Goal: Information Seeking & Learning: Learn about a topic

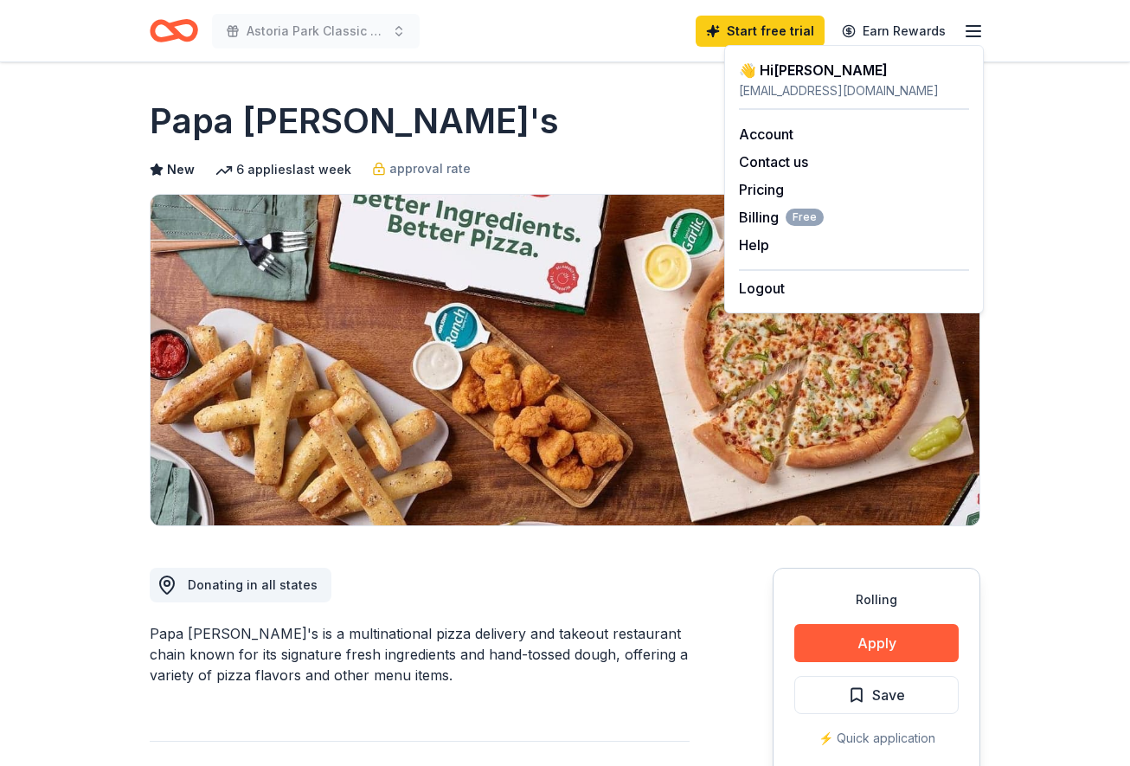
click at [174, 23] on icon "Home" at bounding box center [182, 30] width 27 height 17
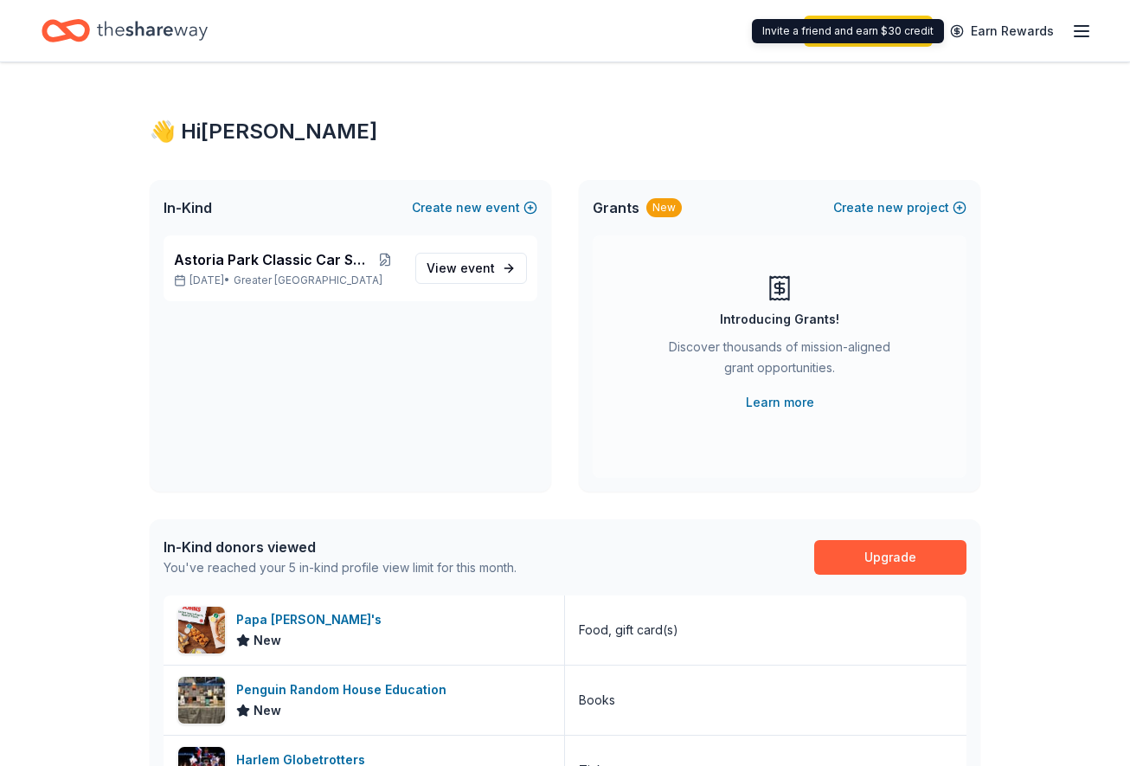
click at [1071, 31] on div "Start free trial Earn Rewards" at bounding box center [948, 30] width 288 height 41
click at [1077, 31] on line "button" at bounding box center [1082, 31] width 14 height 0
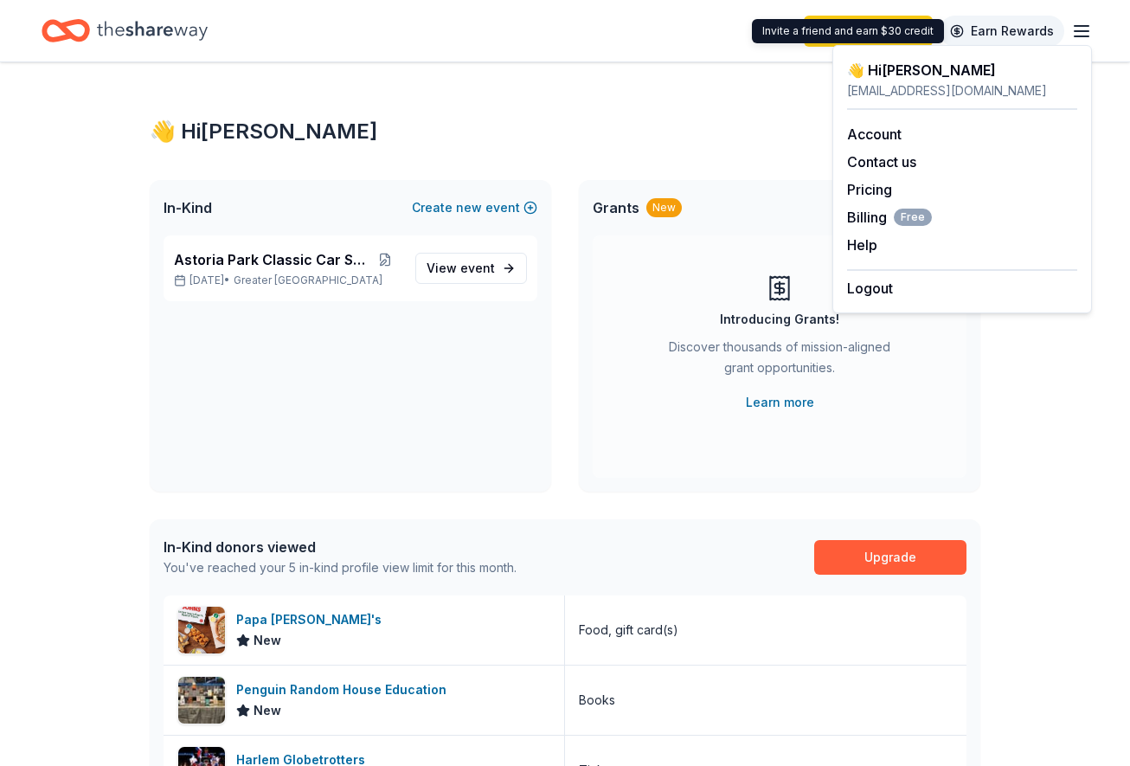
click at [958, 21] on link "Earn Rewards" at bounding box center [1002, 31] width 125 height 31
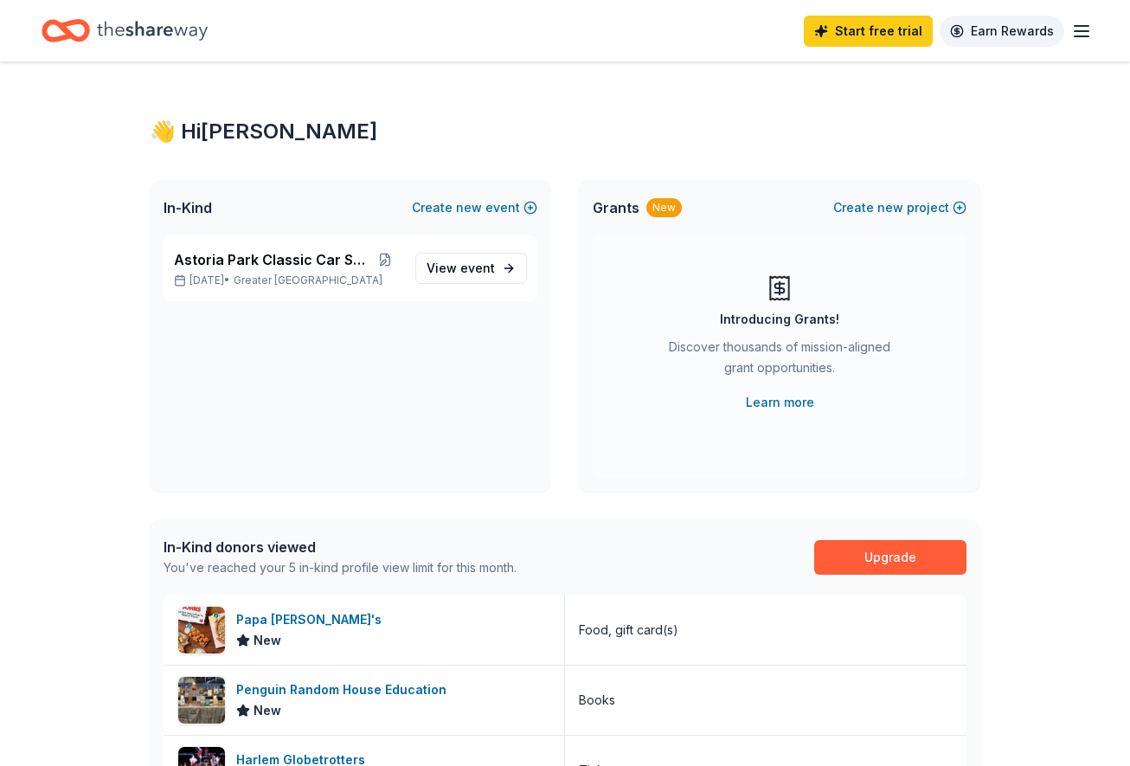
click at [987, 19] on link "Earn Rewards" at bounding box center [1002, 31] width 125 height 31
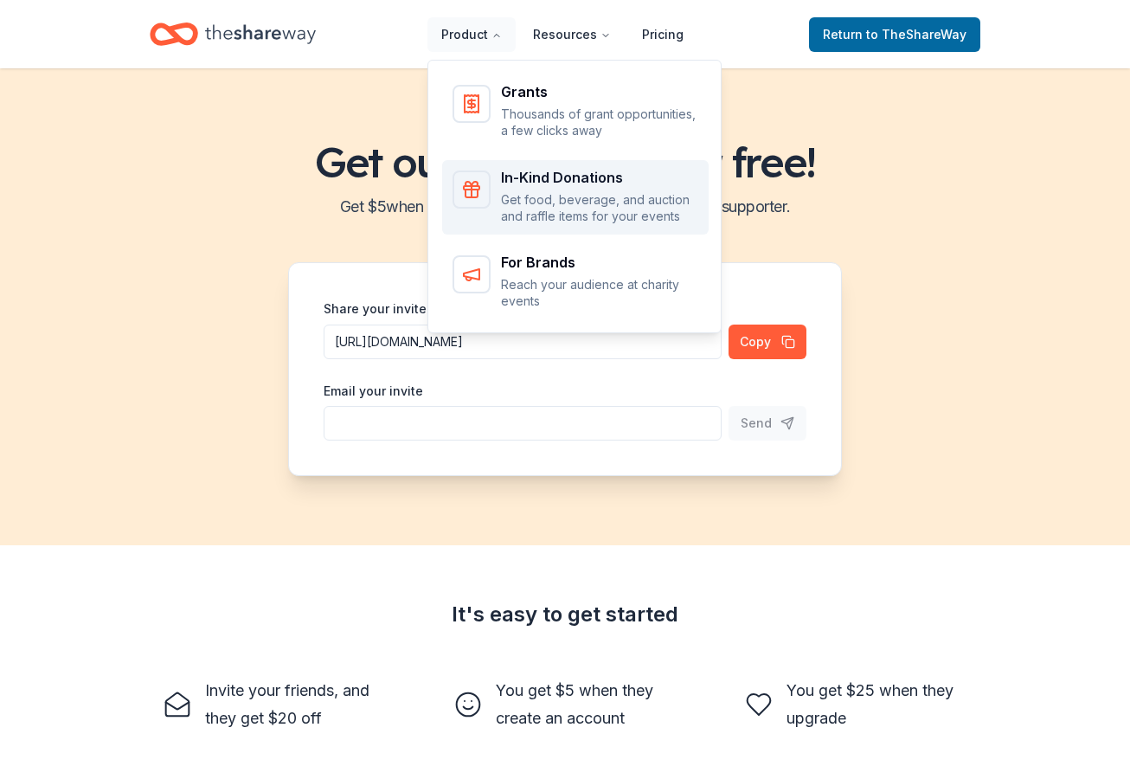
click at [537, 190] on div "In-Kind Donations Get food, beverage, and auction and raffle items for your eve…" at bounding box center [599, 197] width 197 height 55
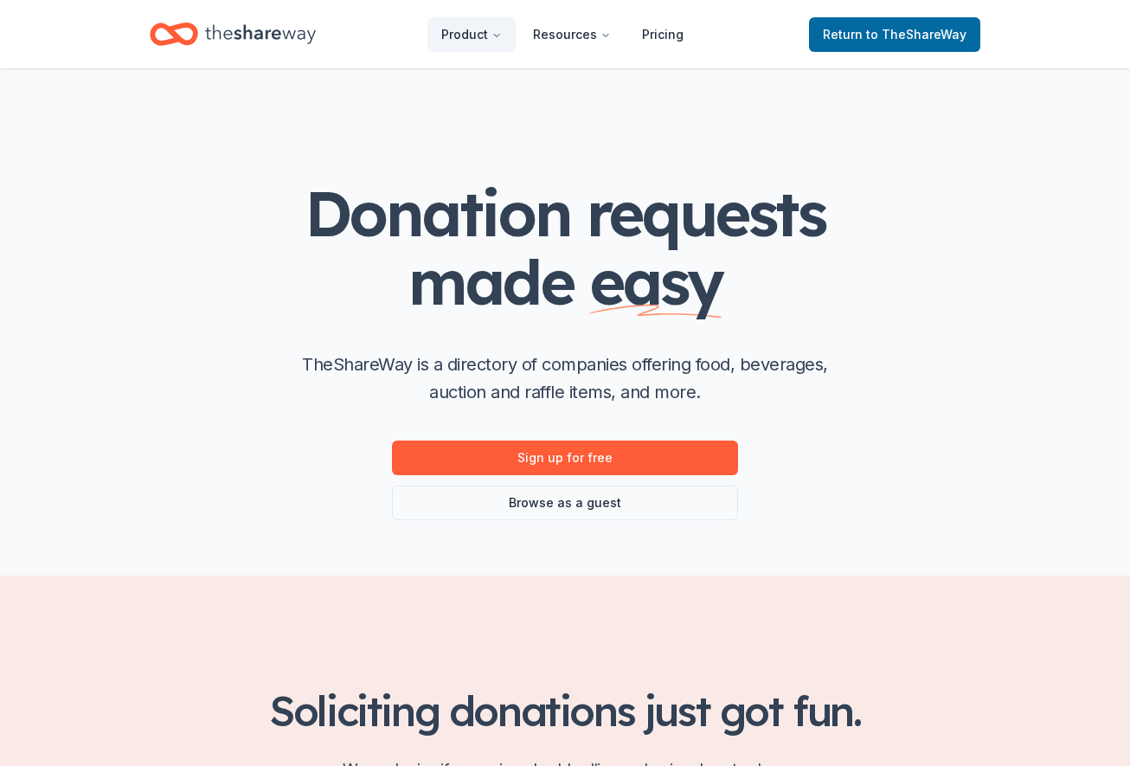
click at [486, 33] on button "Product" at bounding box center [472, 34] width 88 height 35
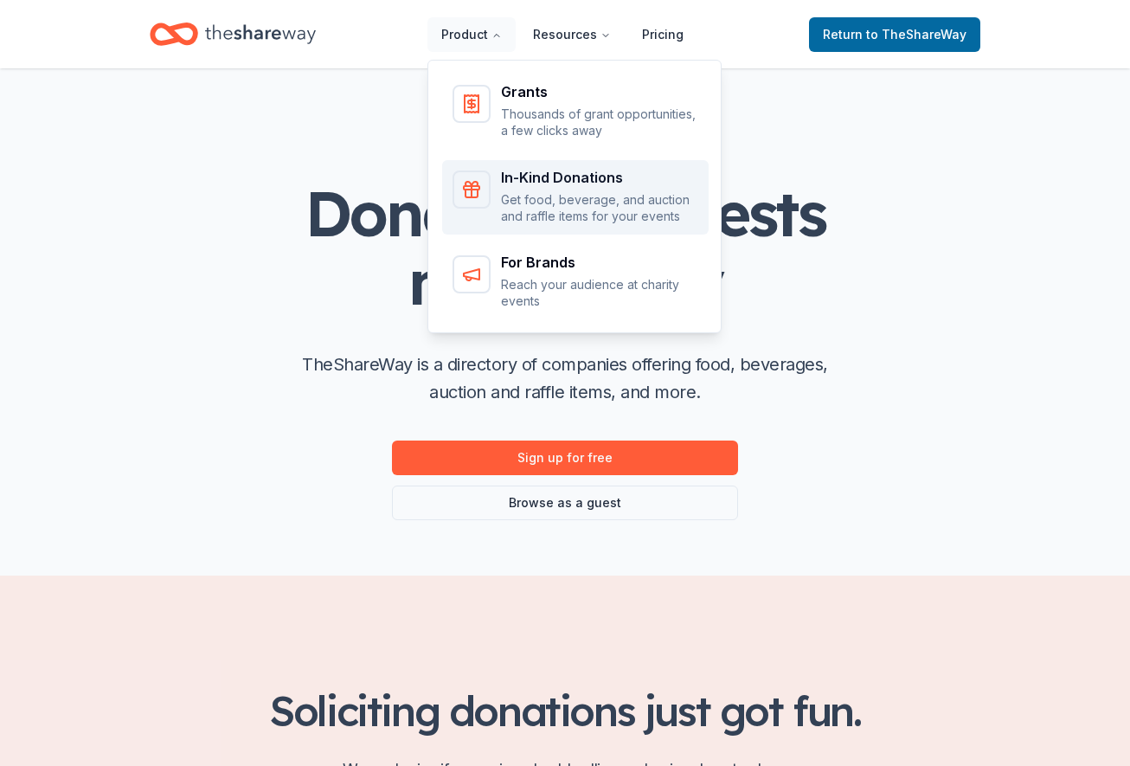
click at [590, 184] on div "In-Kind Donations" at bounding box center [599, 177] width 197 height 14
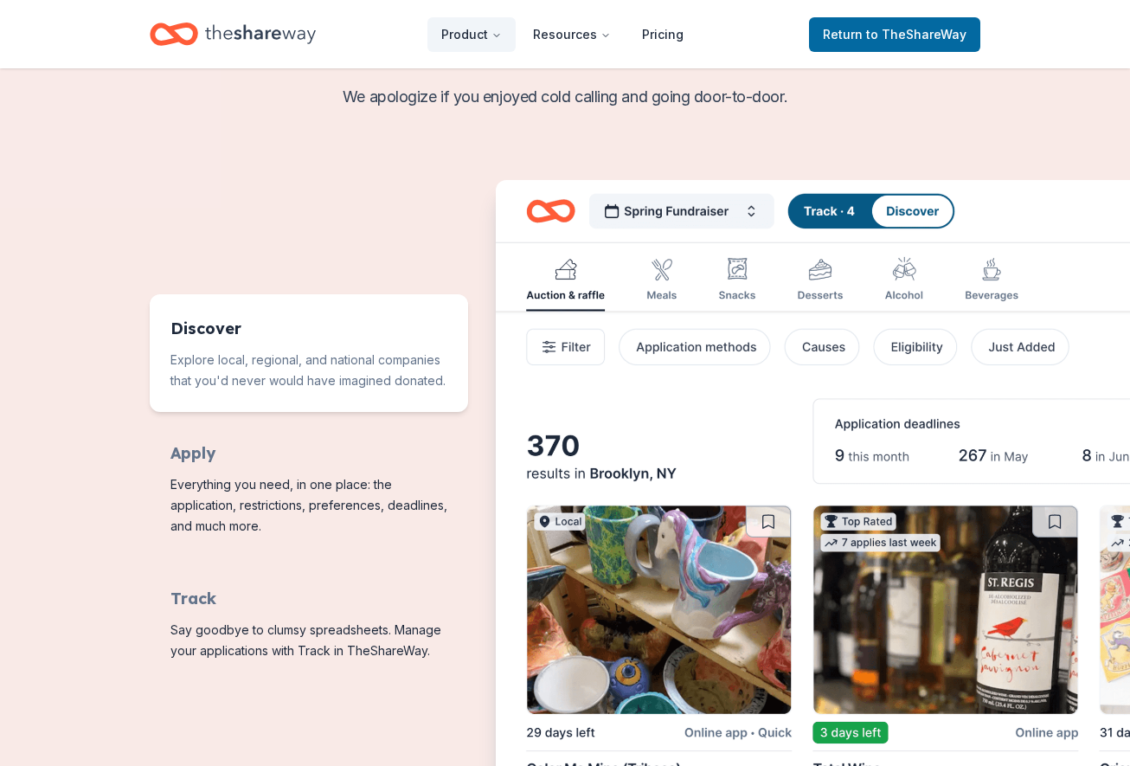
scroll to position [971, 0]
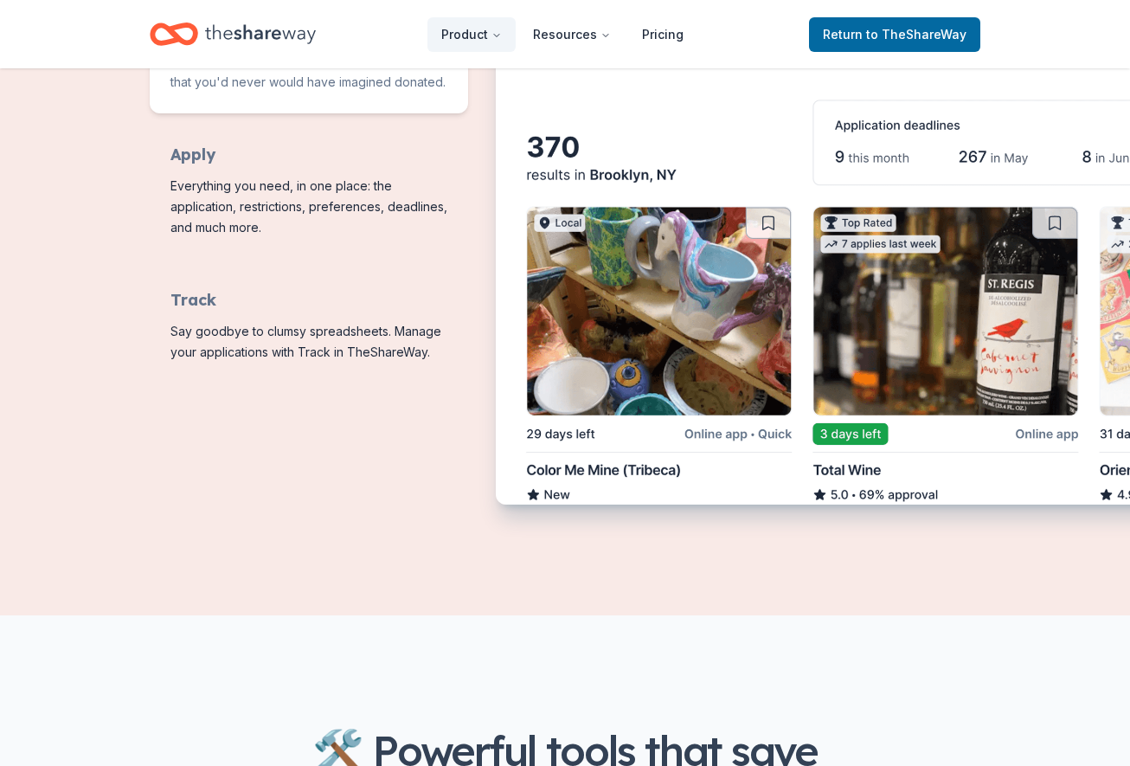
click at [280, 48] on icon "Home" at bounding box center [260, 33] width 111 height 35
click at [285, 39] on icon "Home" at bounding box center [260, 33] width 111 height 35
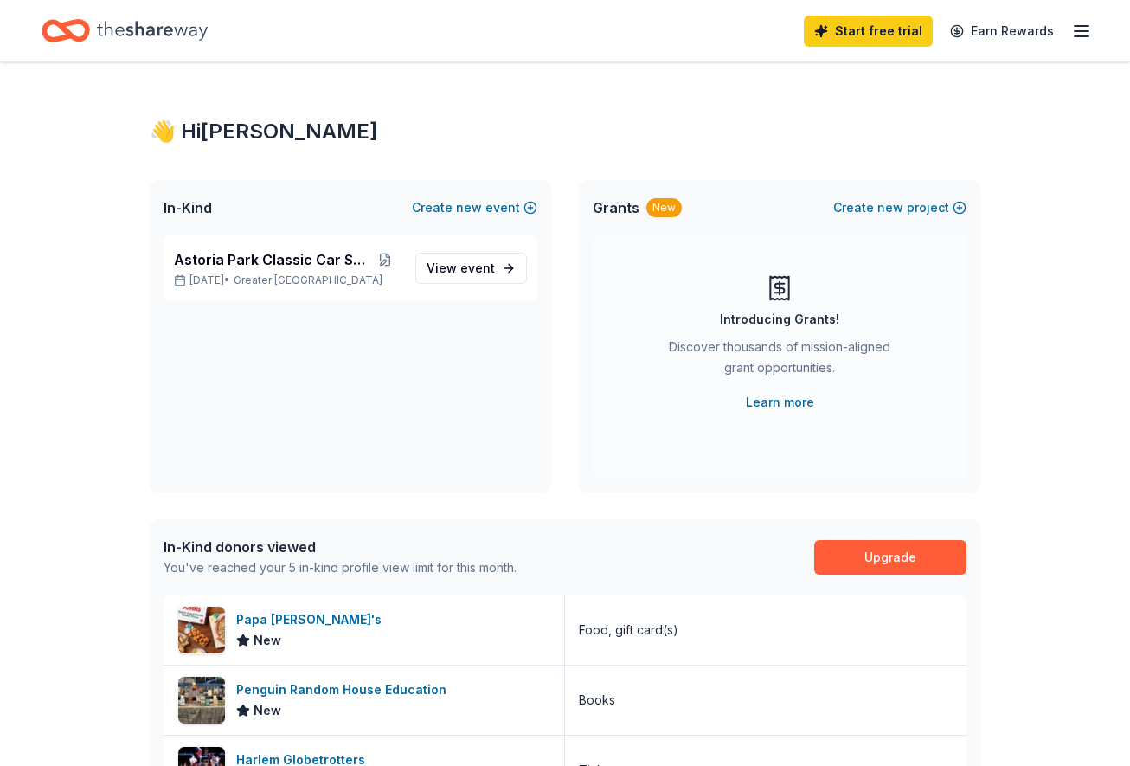
click at [1079, 27] on icon "button" at bounding box center [1081, 31] width 21 height 21
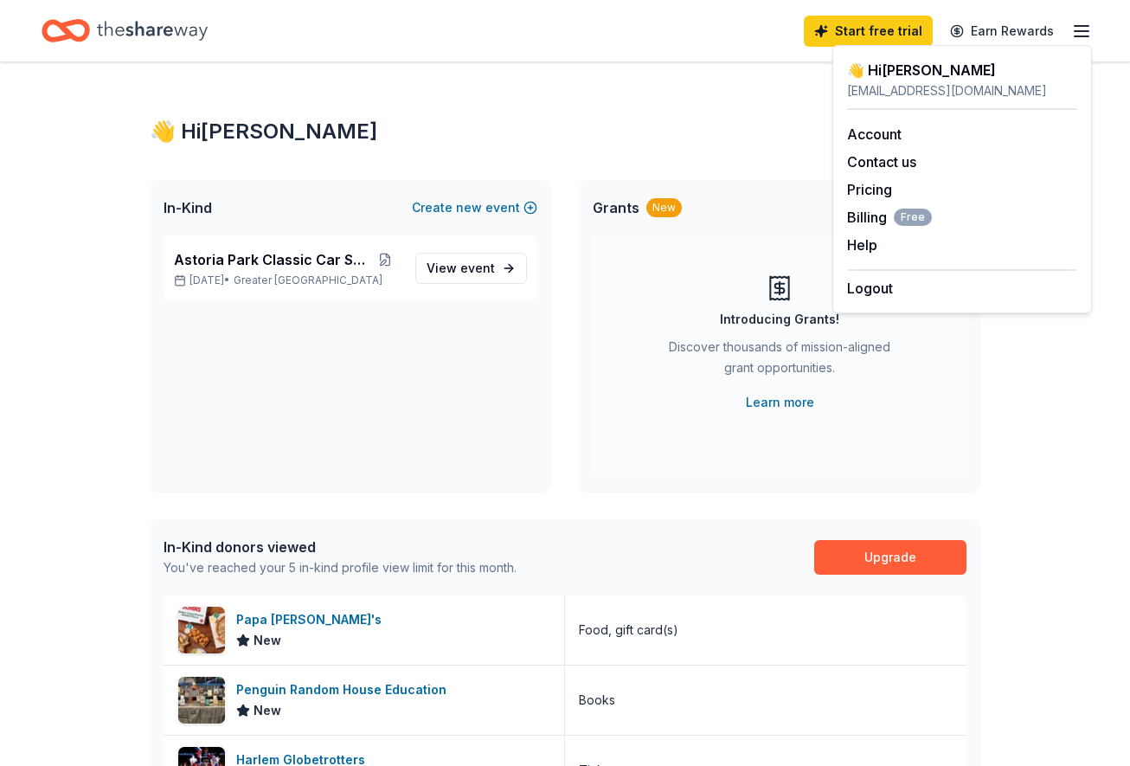
click at [577, 126] on div "👋 Hi Theodore" at bounding box center [565, 132] width 831 height 28
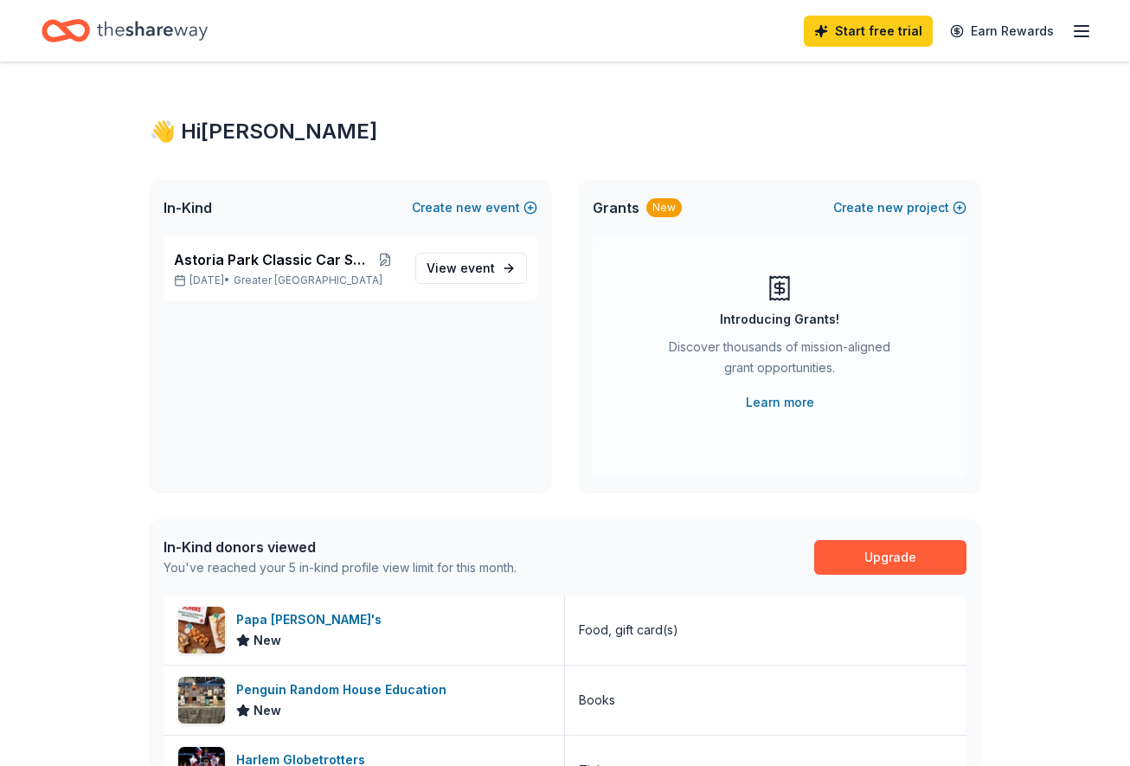
click at [1082, 27] on icon "button" at bounding box center [1081, 31] width 21 height 21
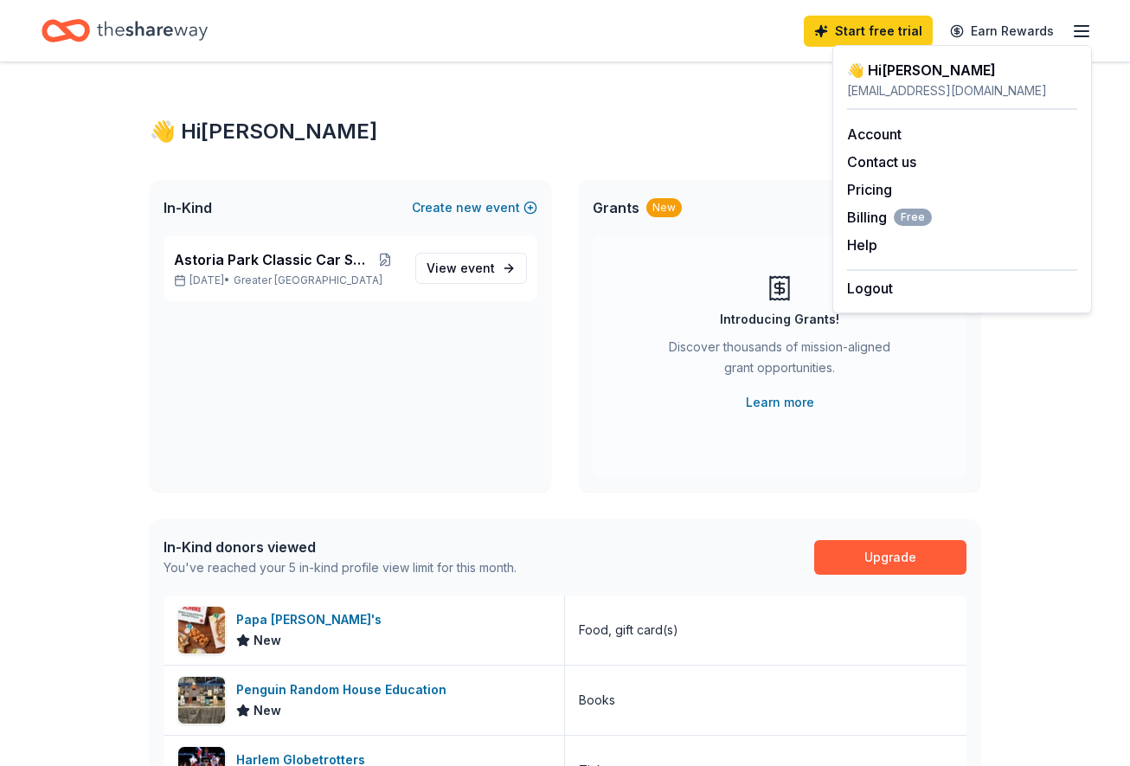
click at [607, 110] on div "👋 Hi Theodore In-Kind Create new event Astoria Park Classic Car Show Oct 11, 20…" at bounding box center [565, 669] width 886 height 1215
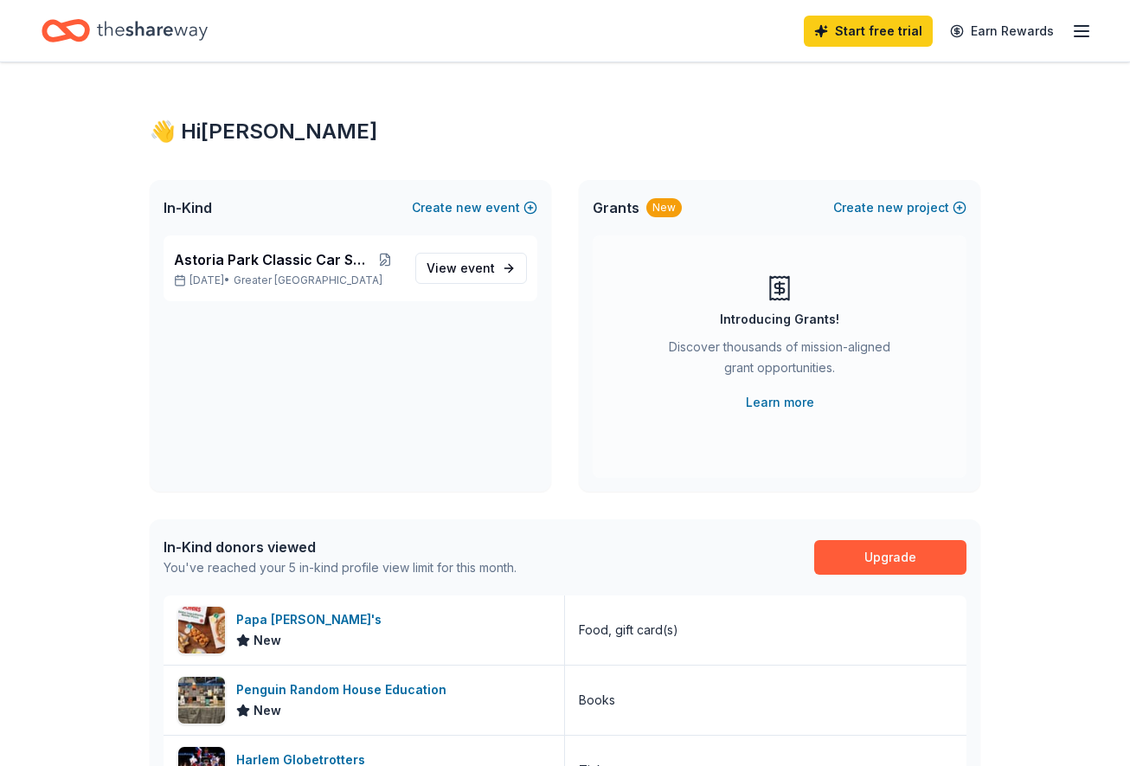
click at [148, 35] on icon "Home" at bounding box center [152, 30] width 111 height 19
click at [154, 28] on icon "Home" at bounding box center [152, 30] width 111 height 35
click at [271, 259] on span "Astoria Park Classic Car Show" at bounding box center [271, 259] width 195 height 21
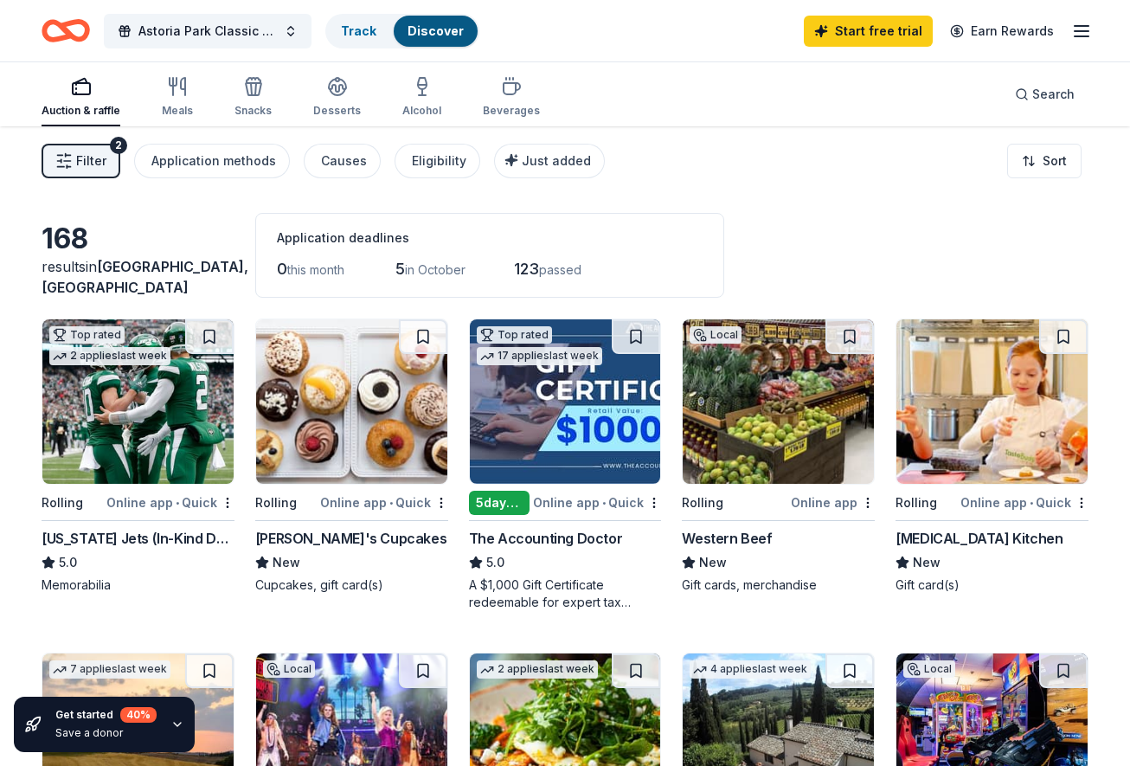
click at [93, 162] on span "Filter" at bounding box center [91, 161] width 30 height 21
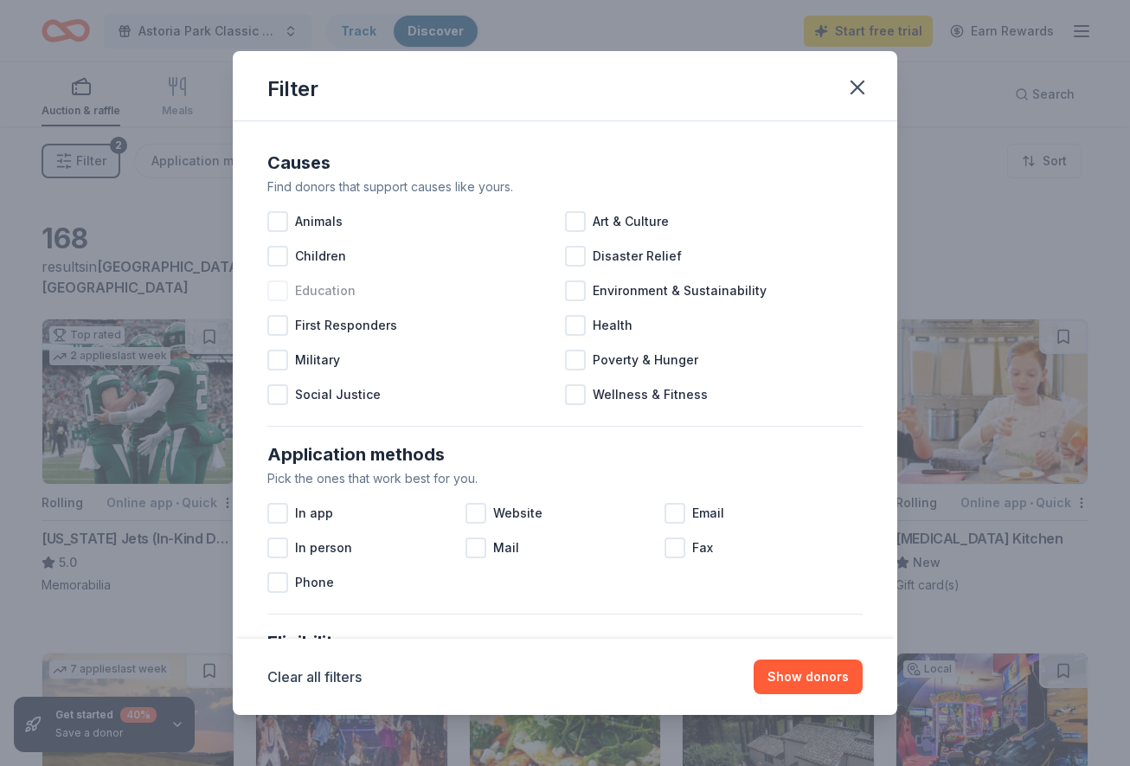
click at [277, 297] on div at bounding box center [277, 290] width 21 height 21
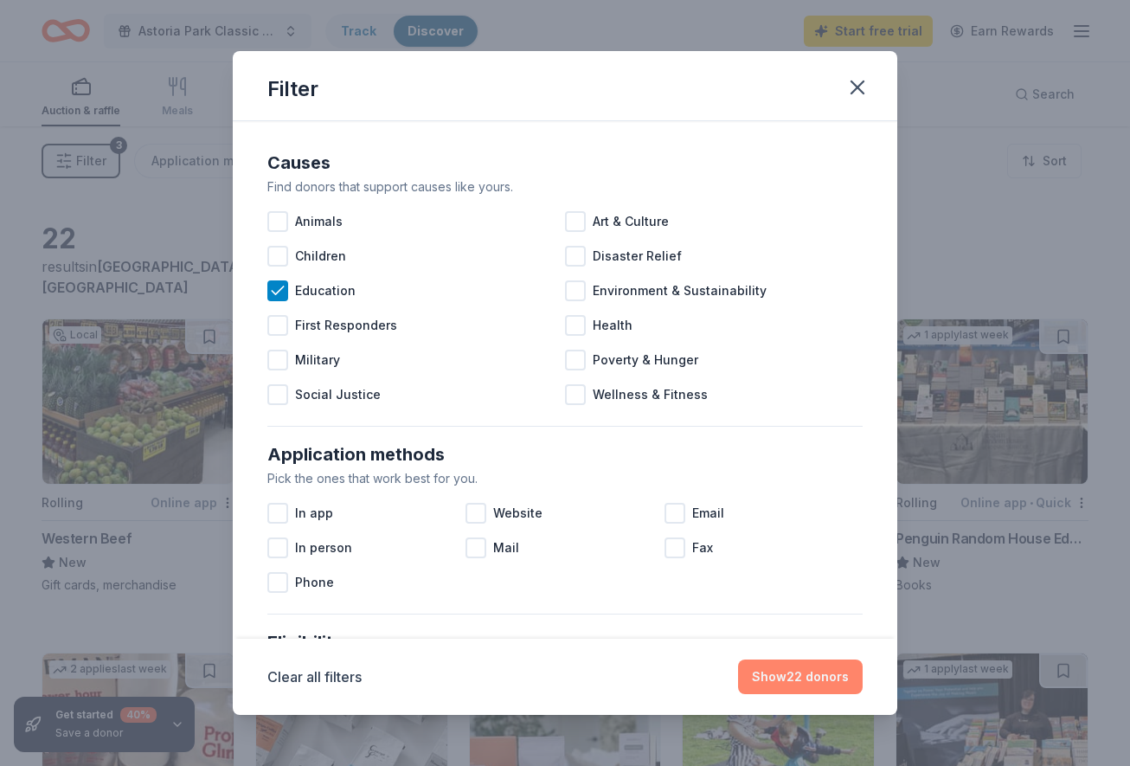
click at [777, 669] on button "Show 22 donors" at bounding box center [800, 676] width 125 height 35
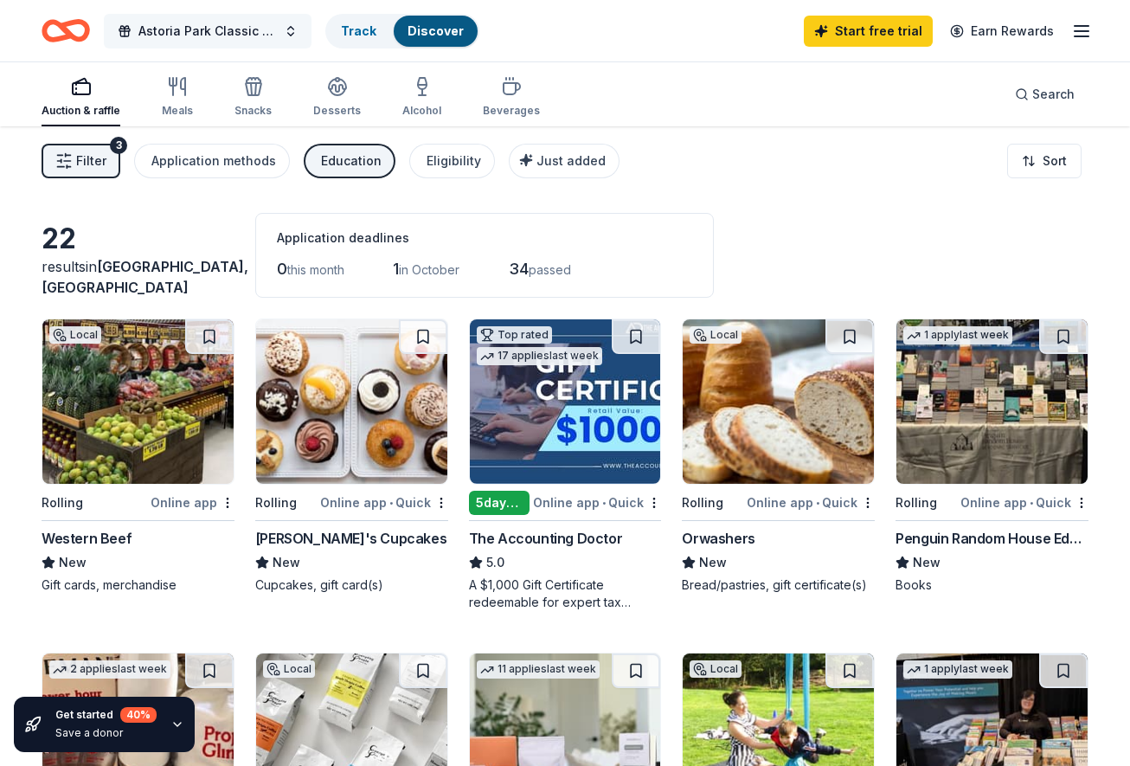
click at [288, 29] on button "Astoria Park Classic Car Show" at bounding box center [208, 31] width 208 height 35
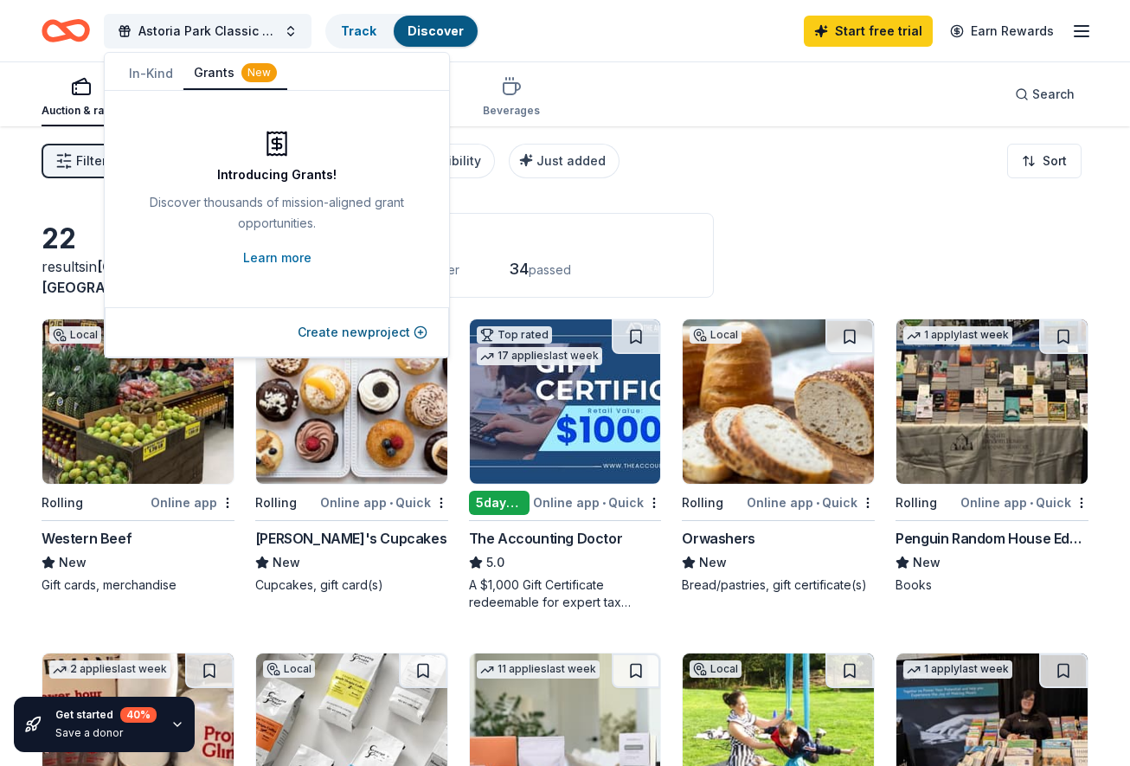
click at [215, 87] on button "Grants New" at bounding box center [235, 73] width 104 height 33
click at [368, 333] on button "Create new project" at bounding box center [363, 332] width 130 height 21
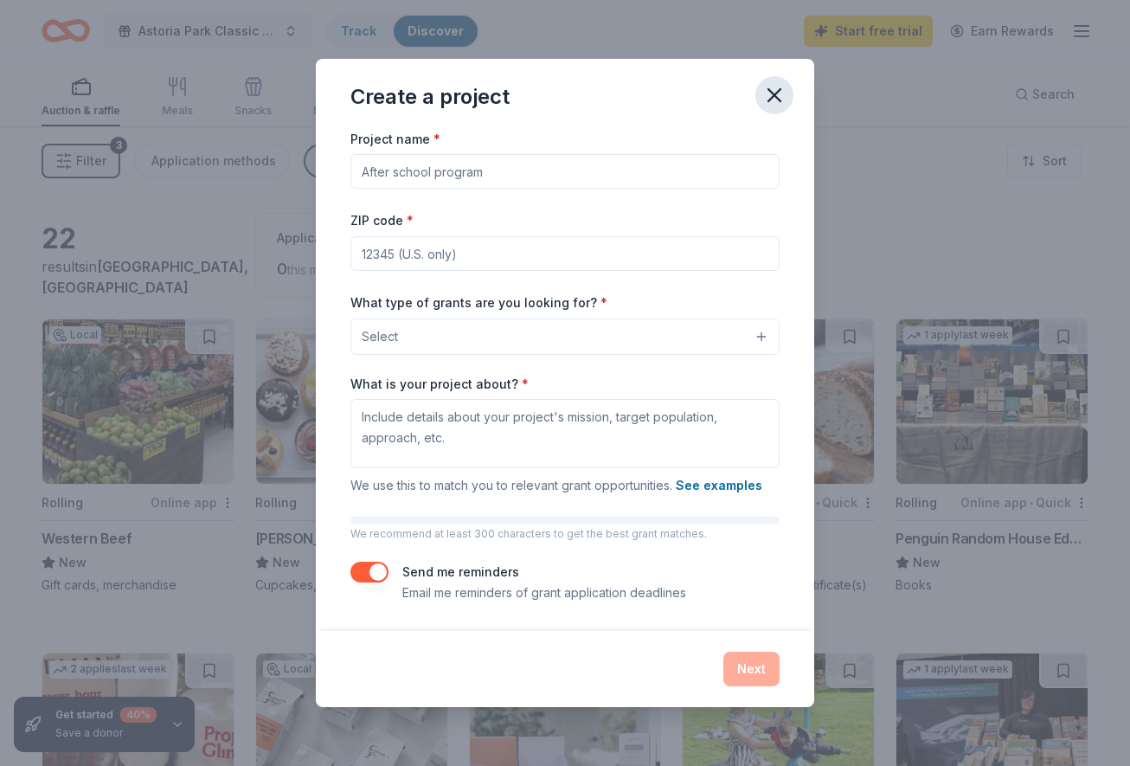
click at [778, 93] on icon "button" at bounding box center [775, 95] width 12 height 12
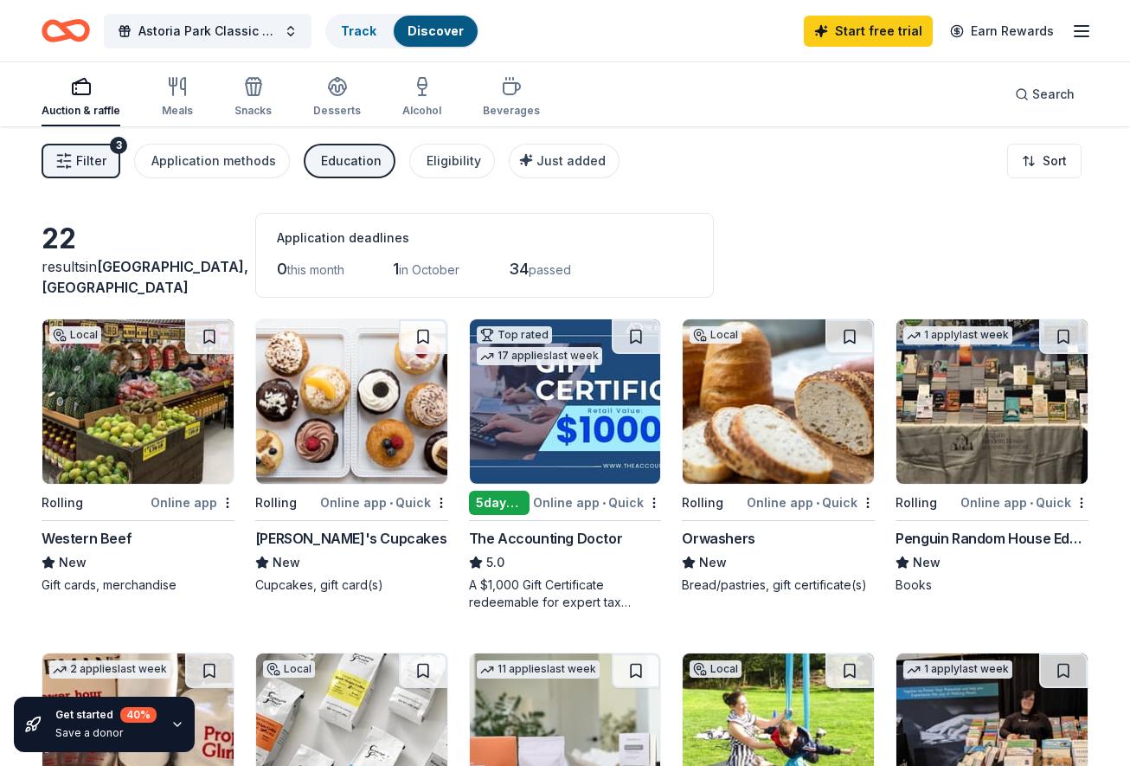
click at [1097, 26] on div "Astoria Park Classic Car Show Track Discover Start free trial Earn Rewards" at bounding box center [565, 30] width 1130 height 61
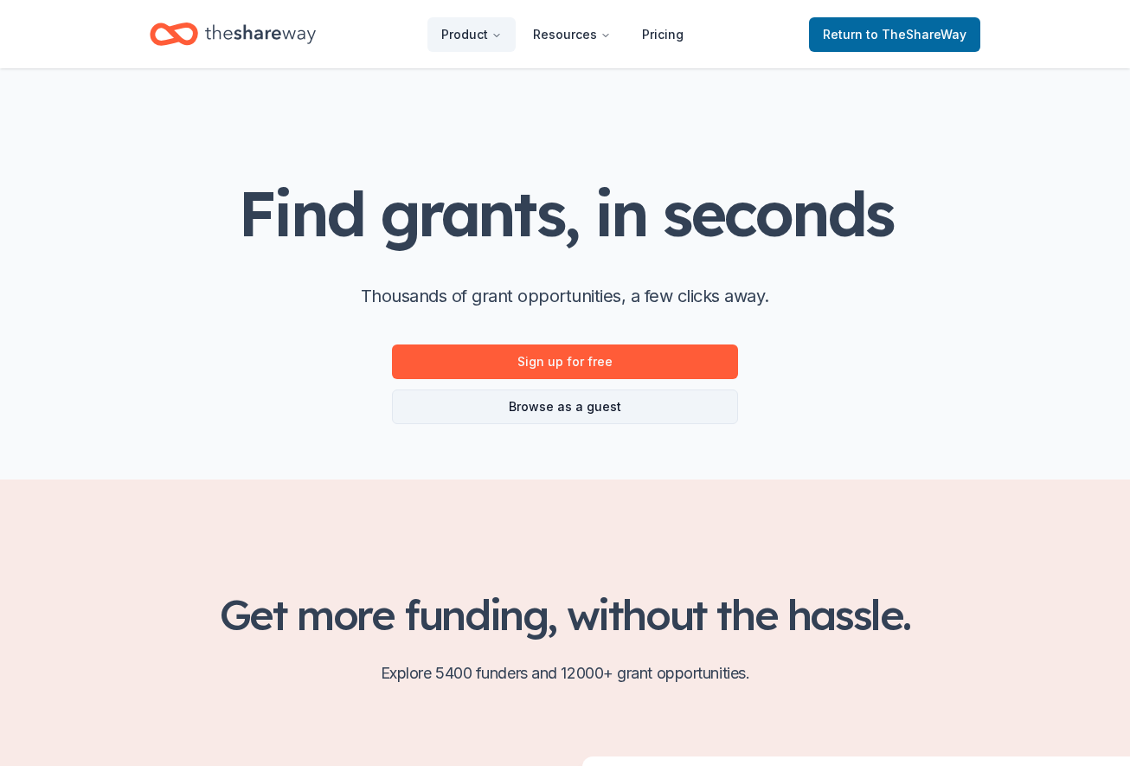
click at [556, 419] on link "Browse as a guest" at bounding box center [565, 406] width 346 height 35
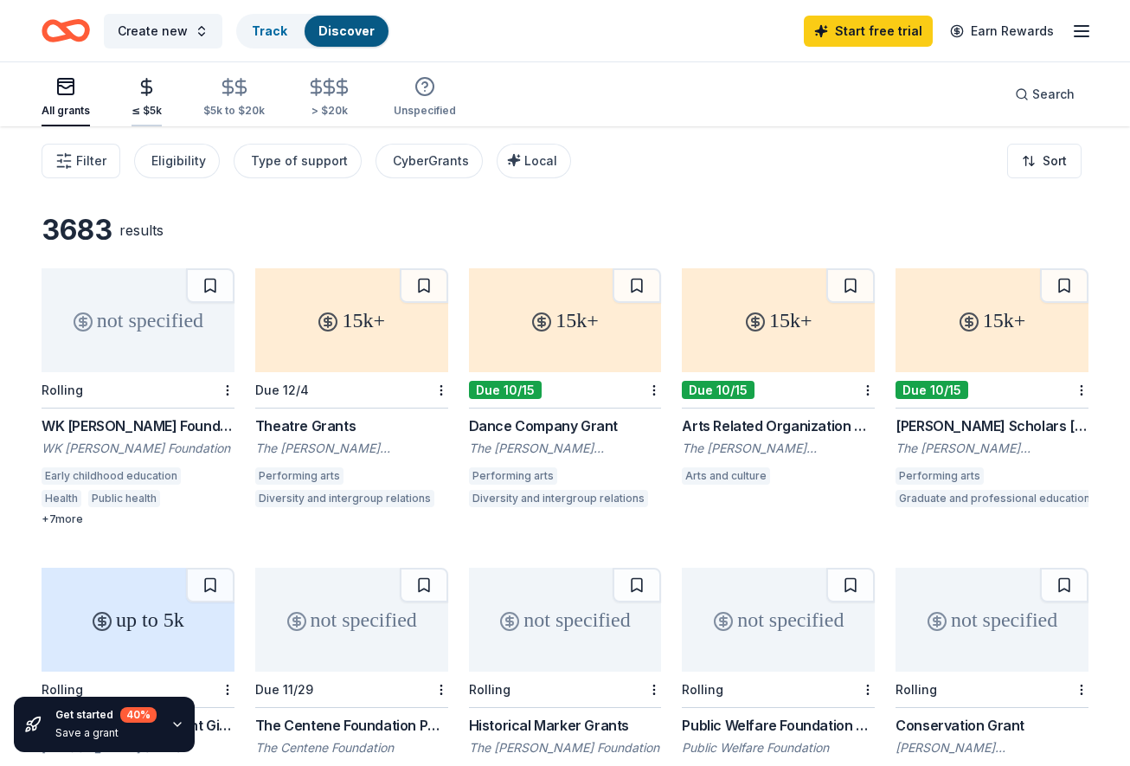
click at [134, 91] on div "button" at bounding box center [147, 87] width 30 height 20
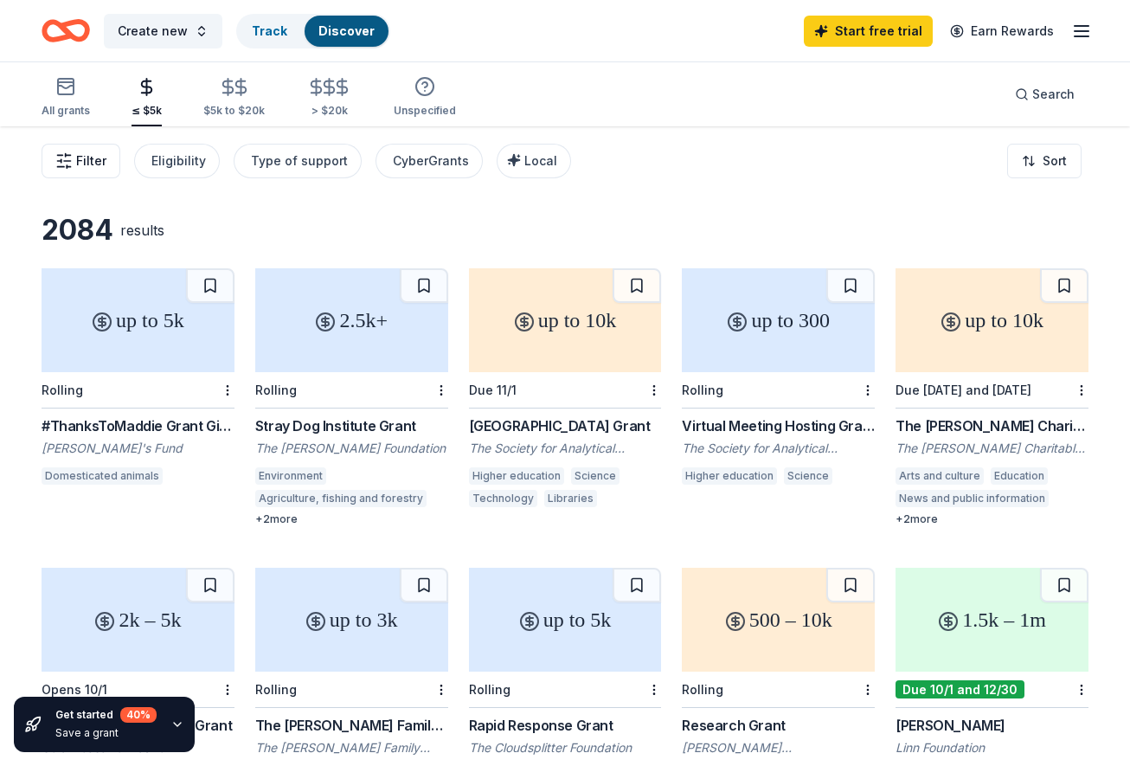
click at [102, 156] on span "Filter" at bounding box center [91, 161] width 30 height 21
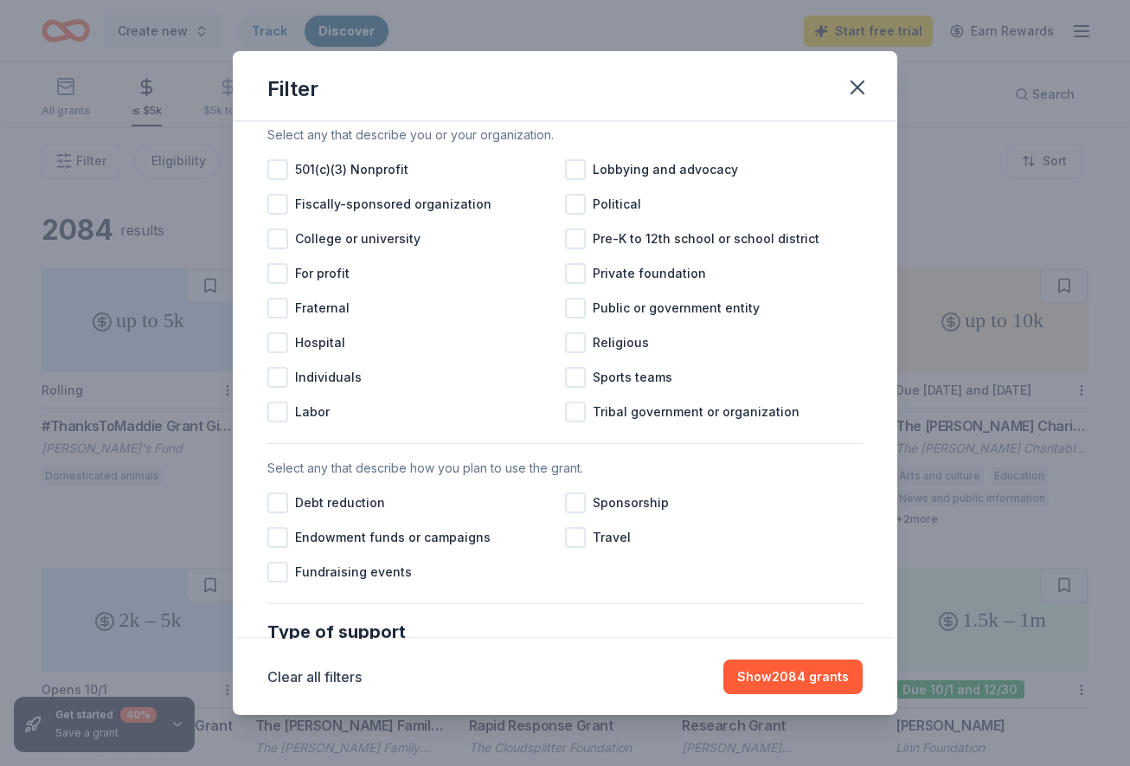
scroll to position [208, 0]
click at [284, 208] on div at bounding box center [277, 206] width 21 height 21
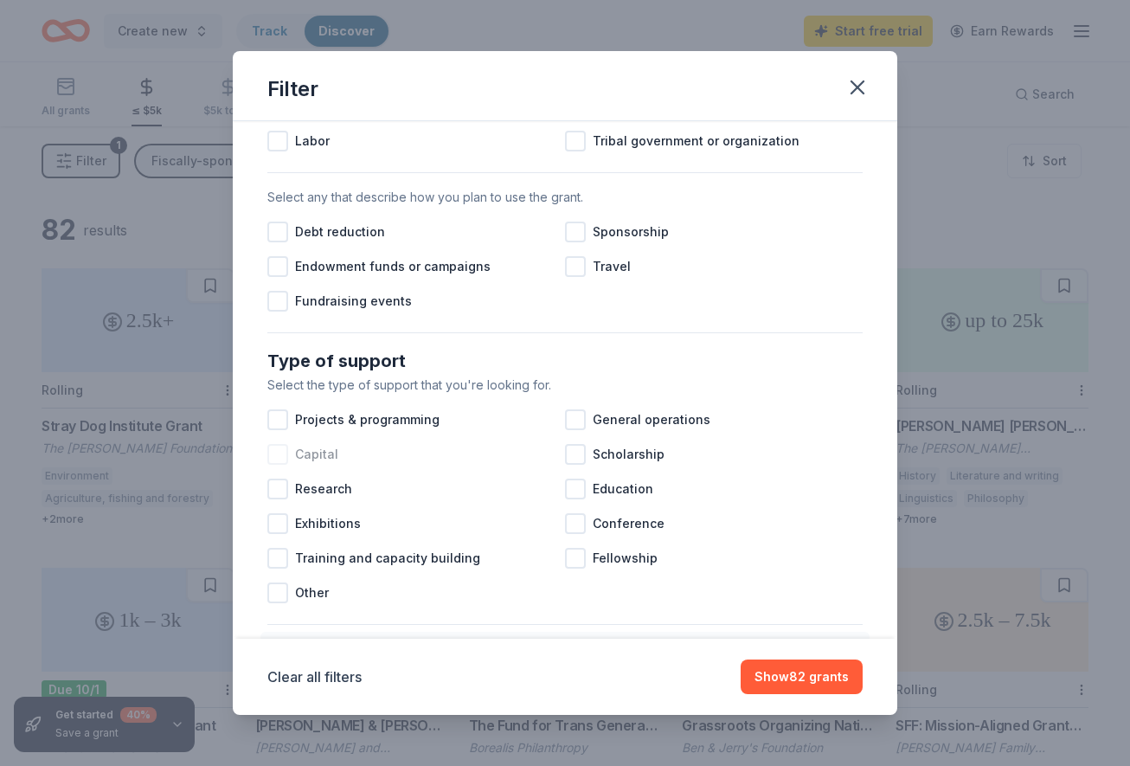
scroll to position [519, 0]
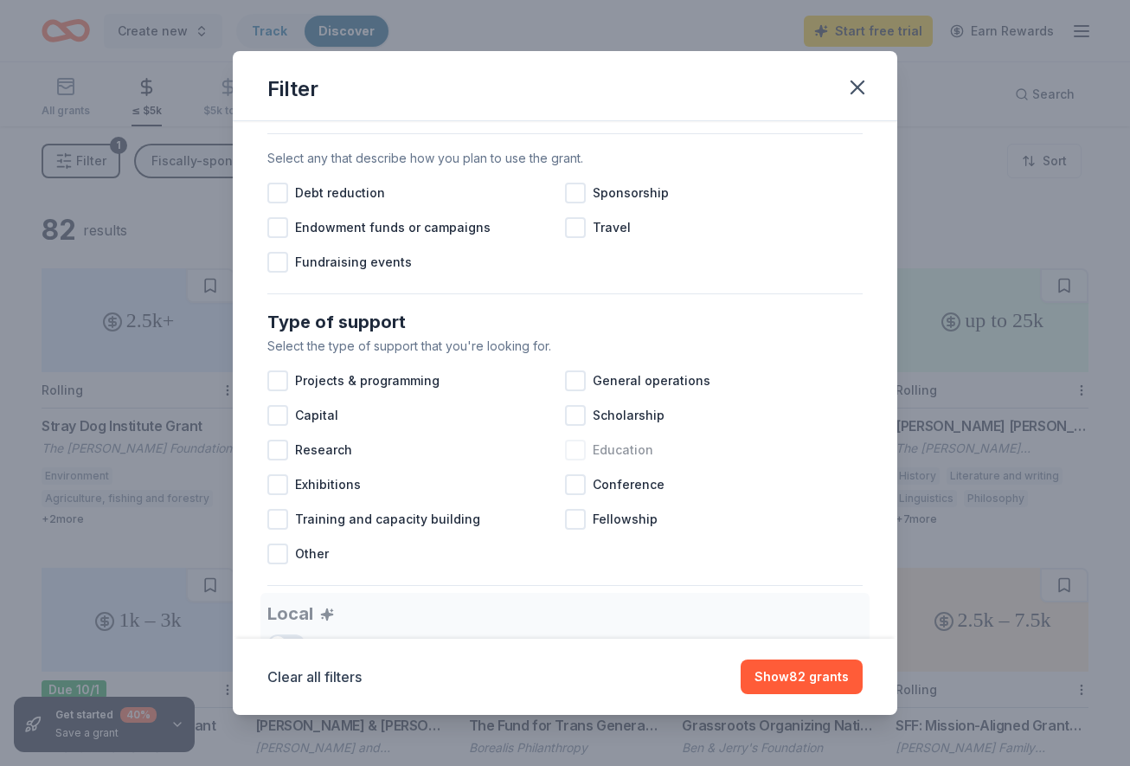
click at [577, 454] on div at bounding box center [575, 450] width 21 height 21
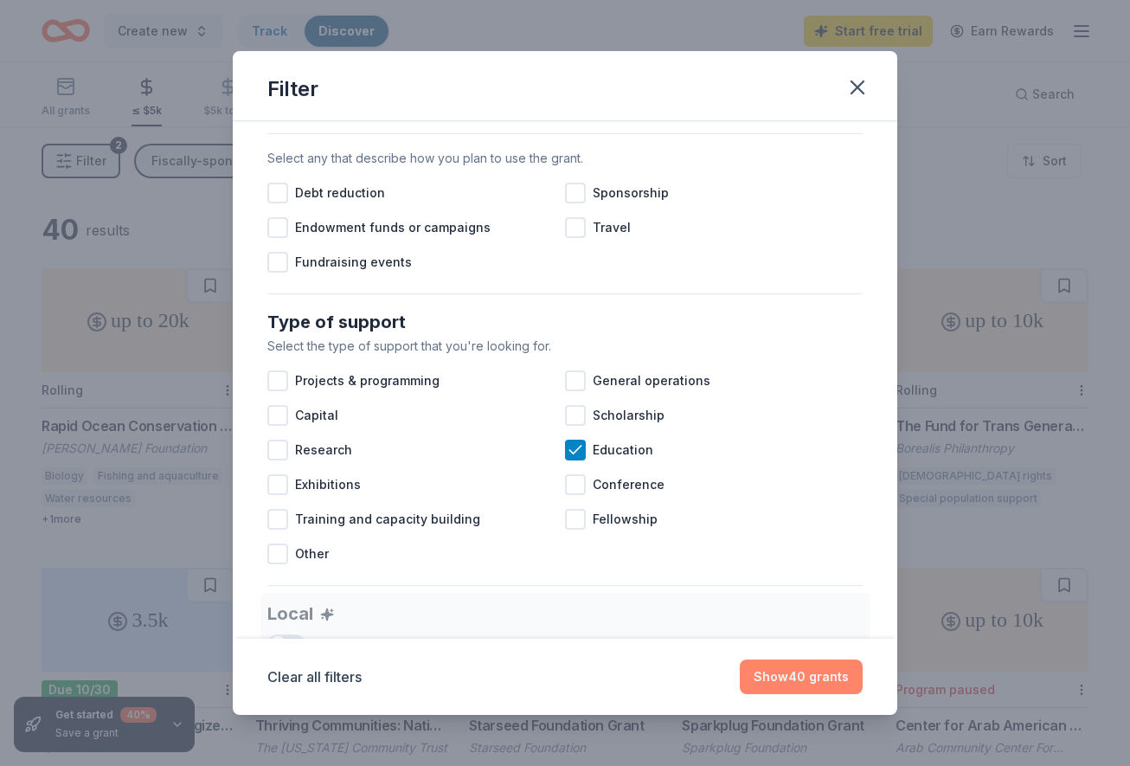
click at [781, 688] on button "Show 40 grants" at bounding box center [801, 676] width 123 height 35
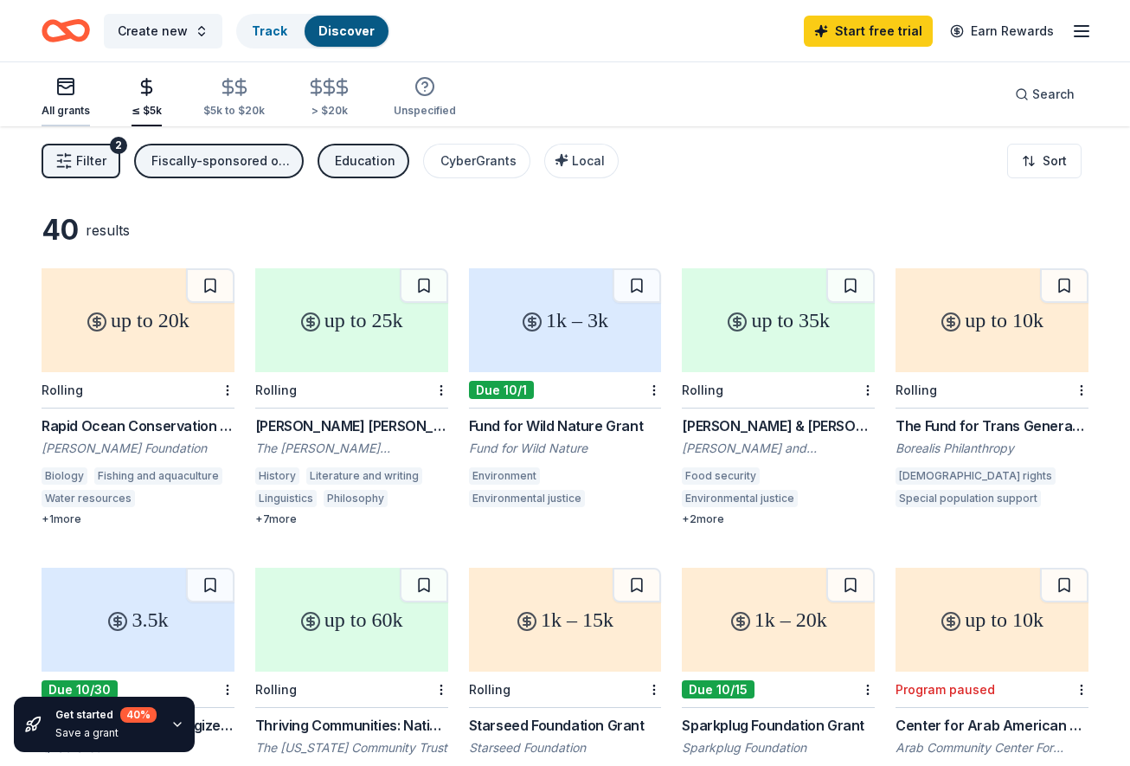
click at [73, 90] on rect "button" at bounding box center [66, 87] width 16 height 16
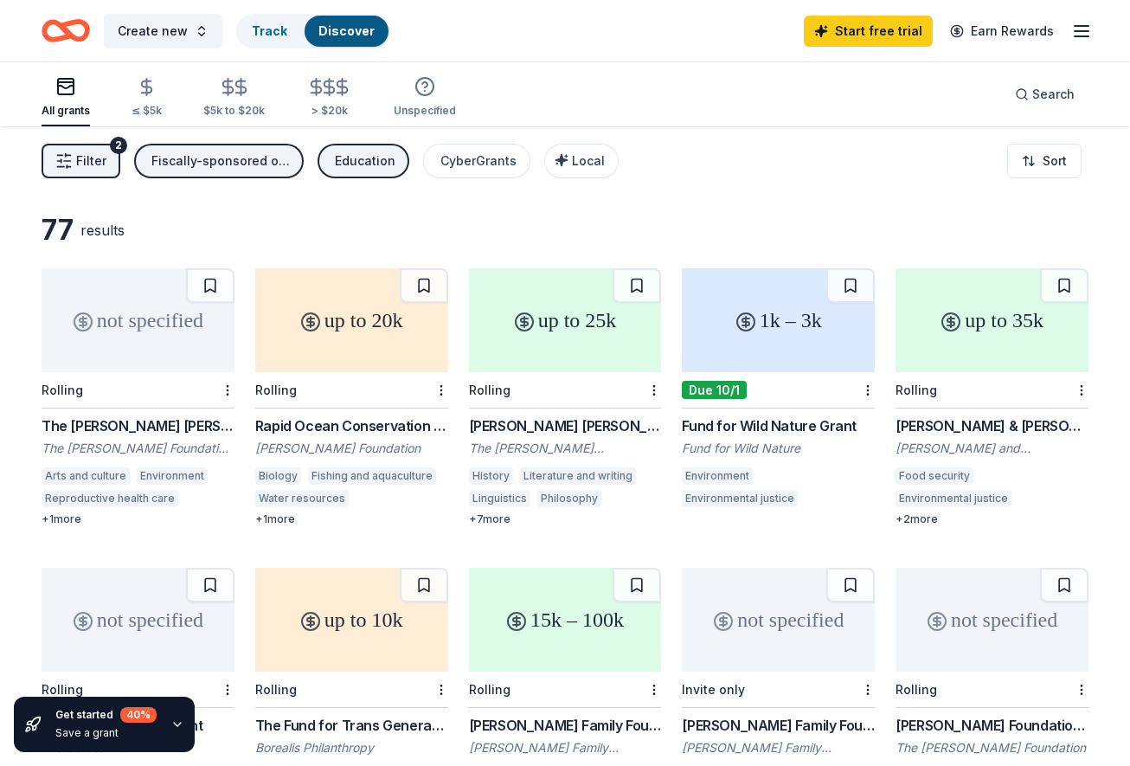
click at [81, 155] on span "Filter" at bounding box center [91, 161] width 30 height 21
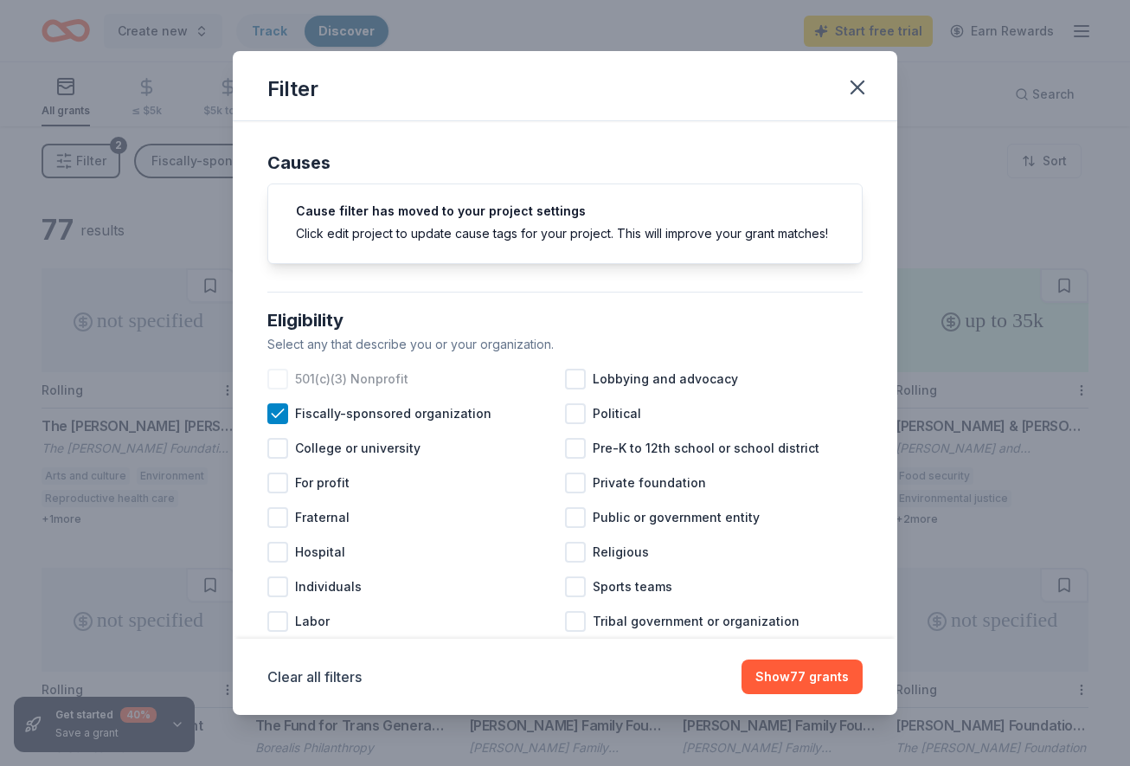
click at [280, 379] on div at bounding box center [277, 379] width 21 height 21
click at [282, 381] on icon at bounding box center [277, 378] width 17 height 17
click at [817, 697] on div "Clear all filters Show 77 grants" at bounding box center [565, 677] width 665 height 76
click at [818, 683] on button "Show 77 grants" at bounding box center [802, 676] width 121 height 35
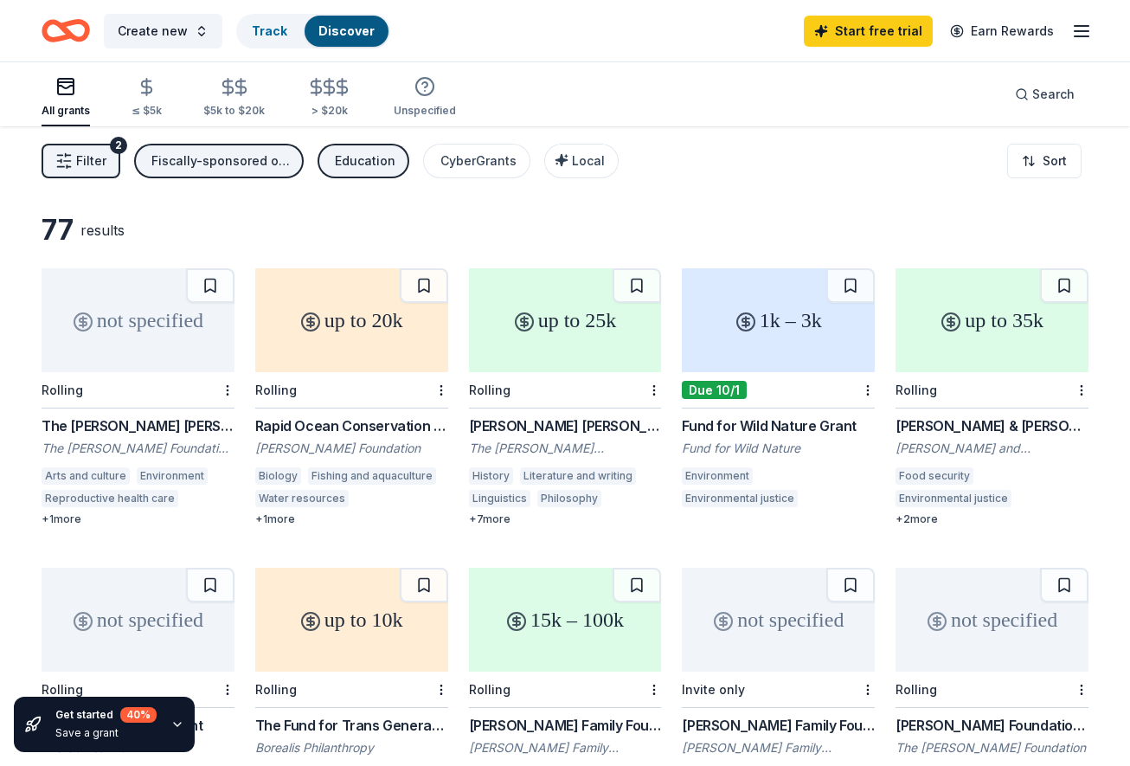
click at [94, 168] on span "Filter" at bounding box center [91, 161] width 30 height 21
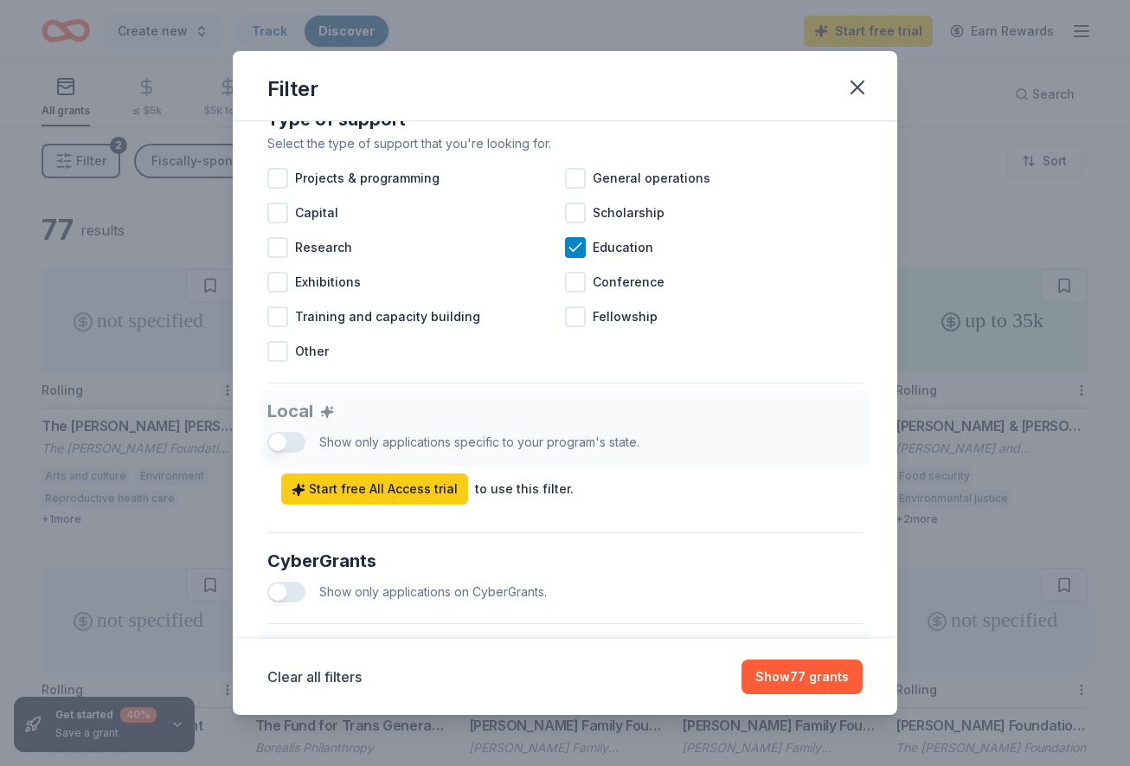
scroll to position [727, 0]
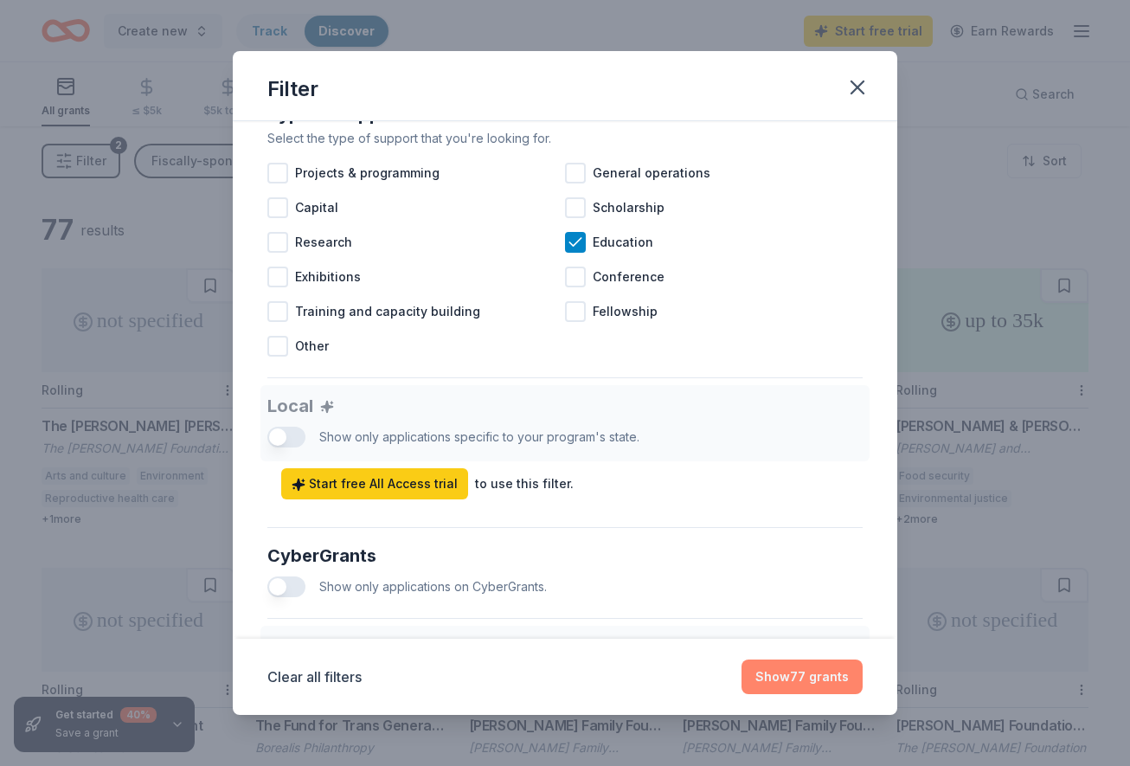
click at [784, 666] on button "Show 77 grants" at bounding box center [802, 676] width 121 height 35
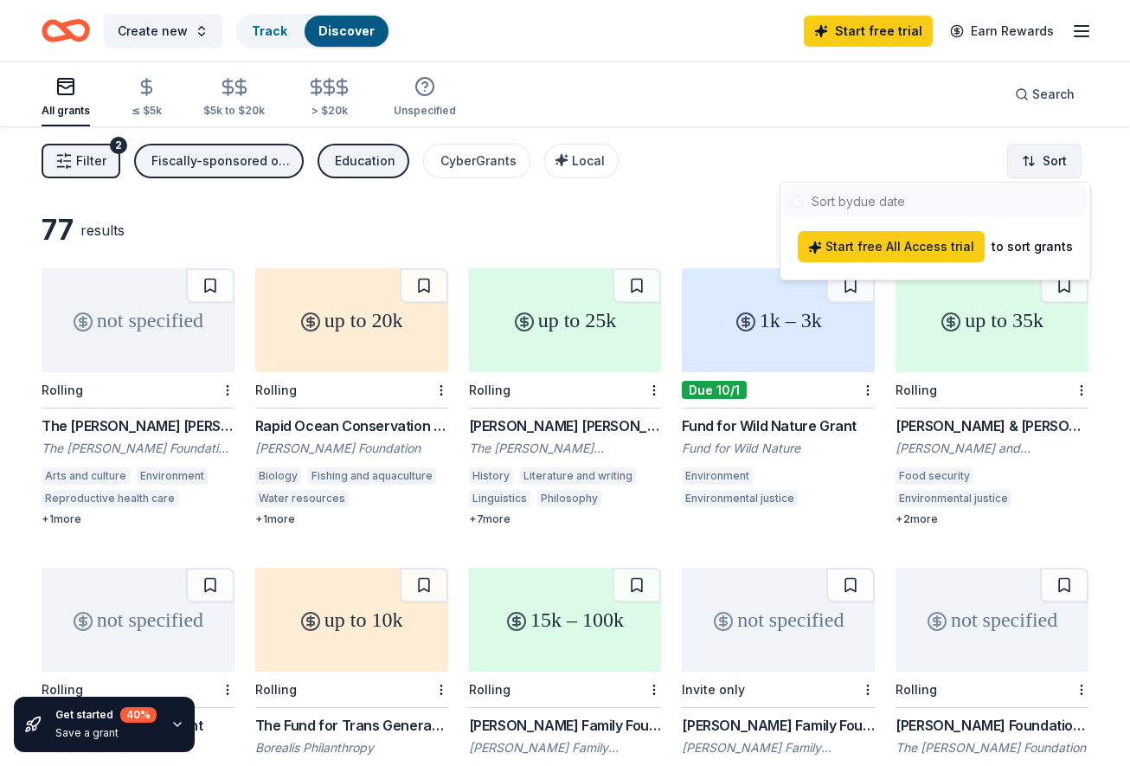
click at [1051, 159] on html "Create new Track Discover Start free trial Earn Rewards All grants ≤ $5k $5k to…" at bounding box center [565, 383] width 1130 height 766
click at [896, 159] on html "Create new Track Discover Start free trial Earn Rewards All grants ≤ $5k $5k to…" at bounding box center [565, 383] width 1130 height 766
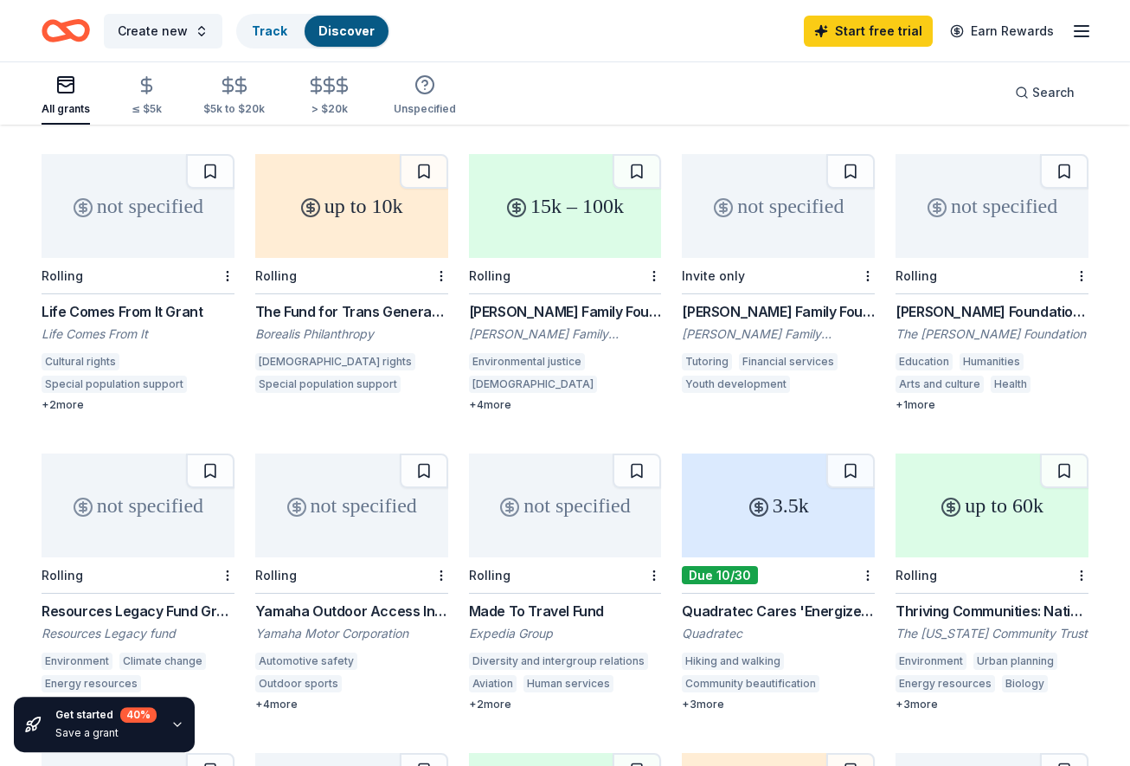
scroll to position [639, 0]
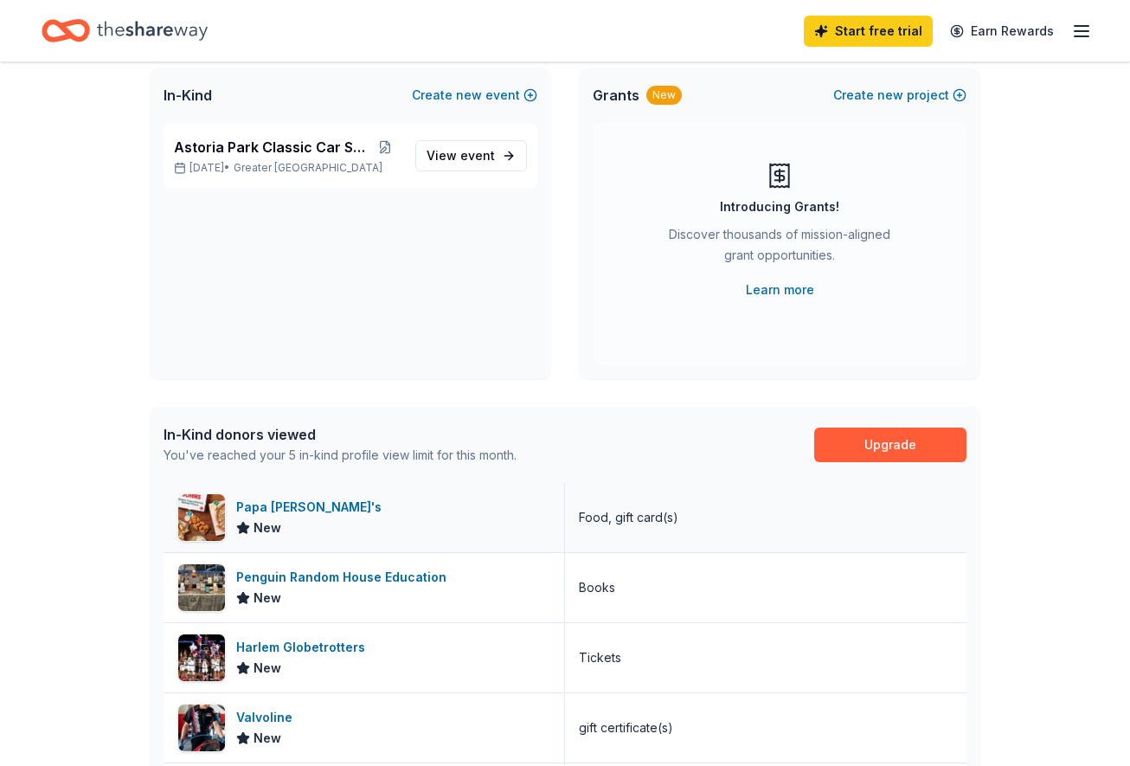
scroll to position [88, 0]
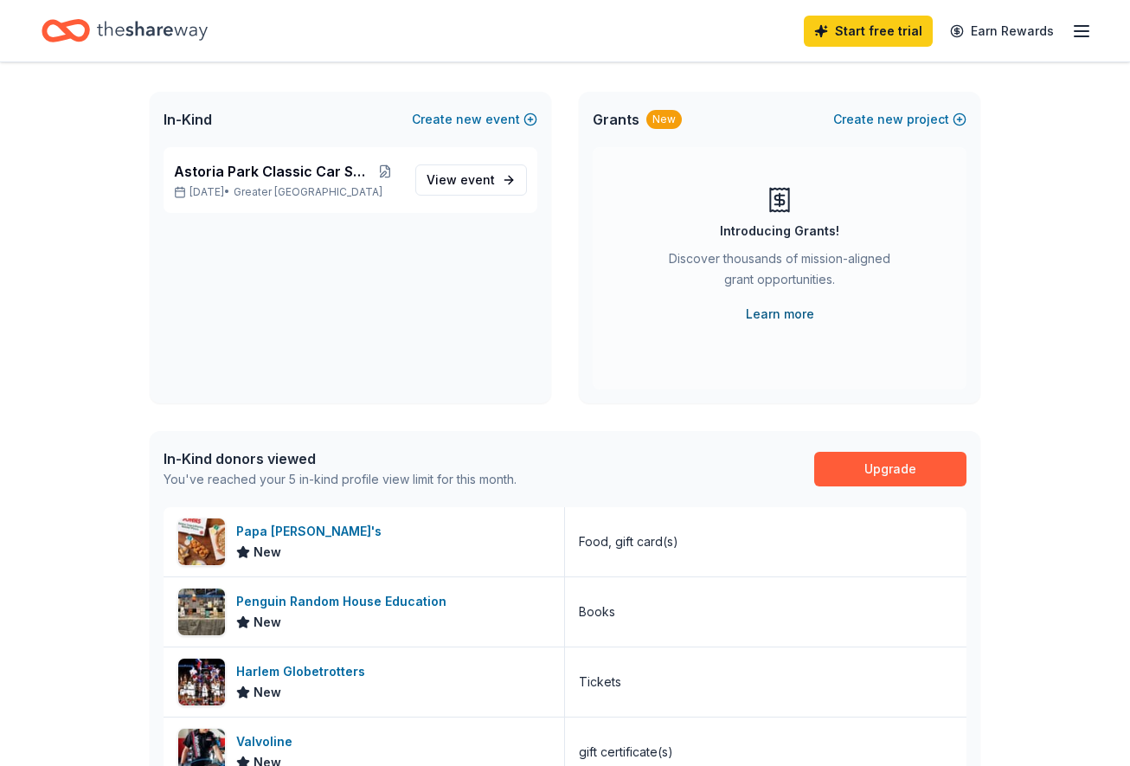
click at [780, 311] on link "Learn more" at bounding box center [780, 314] width 68 height 21
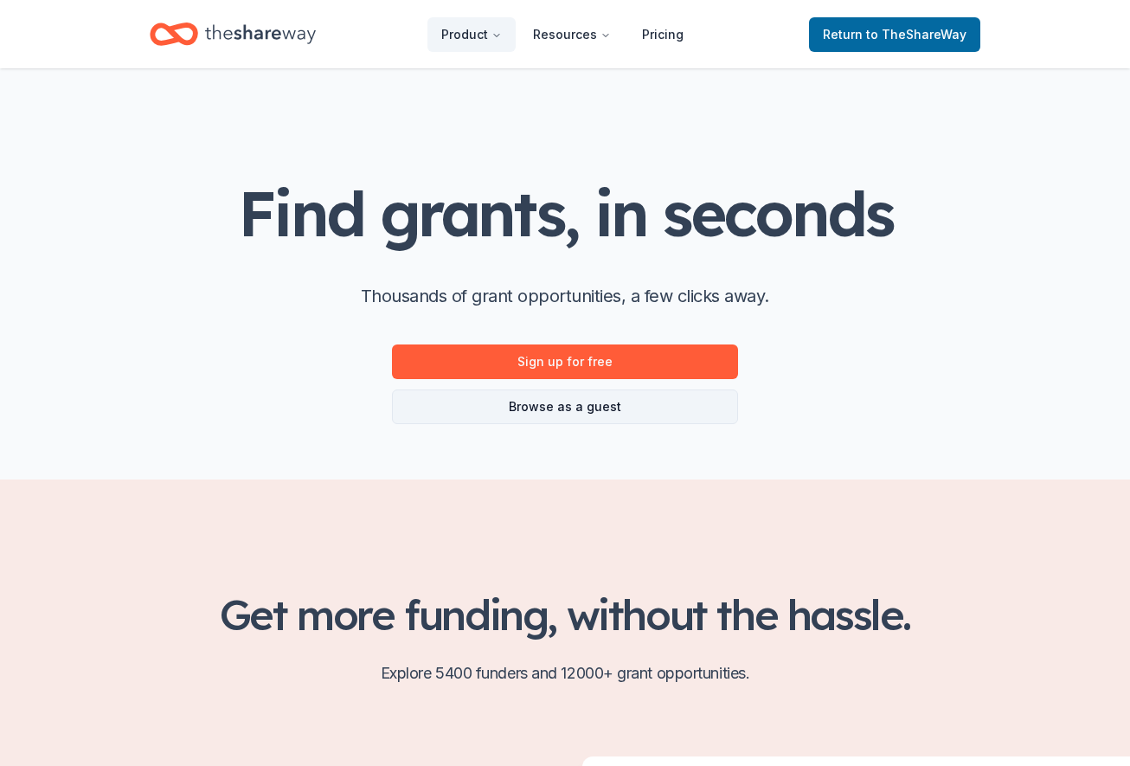
click at [590, 408] on link "Browse as a guest" at bounding box center [565, 406] width 346 height 35
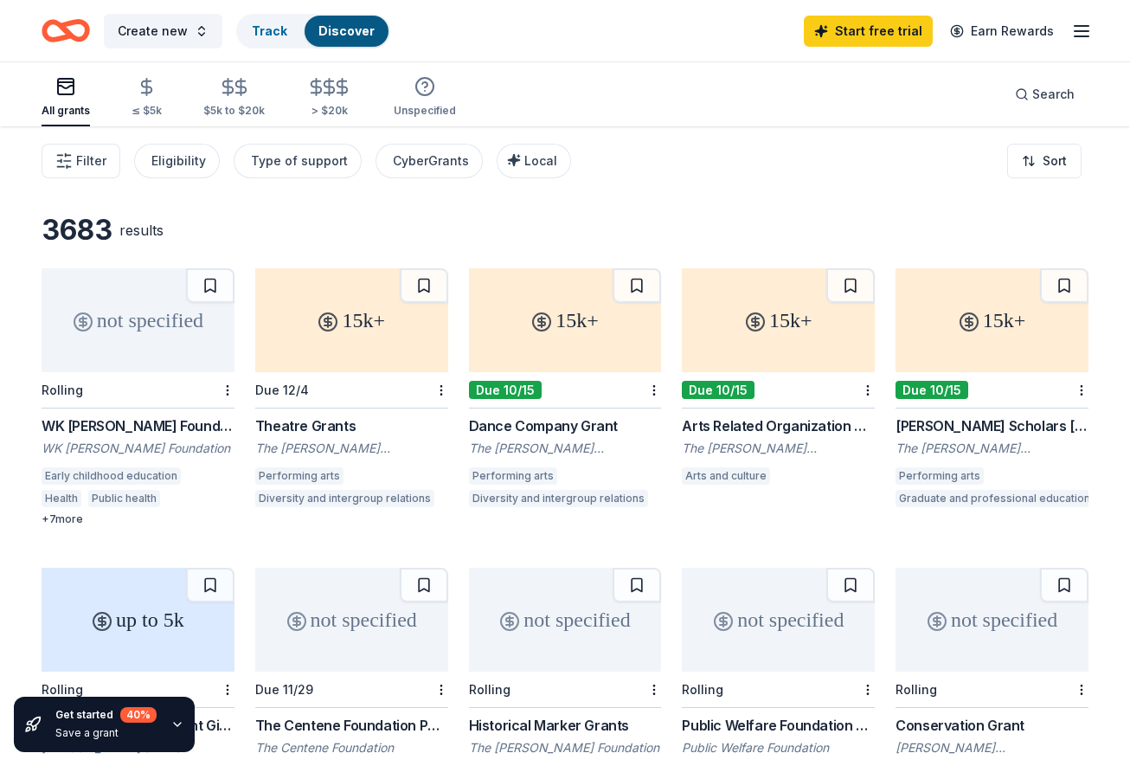
click at [68, 521] on div "+ 7 more" at bounding box center [138, 519] width 193 height 14
drag, startPoint x: 27, startPoint y: 423, endPoint x: 268, endPoint y: 434, distance: 241.7
click at [116, 425] on div "3683 results not specified Rolling WK Kellogg Foundation Grant WK Kellogg Found…" at bounding box center [565, 545] width 1130 height 838
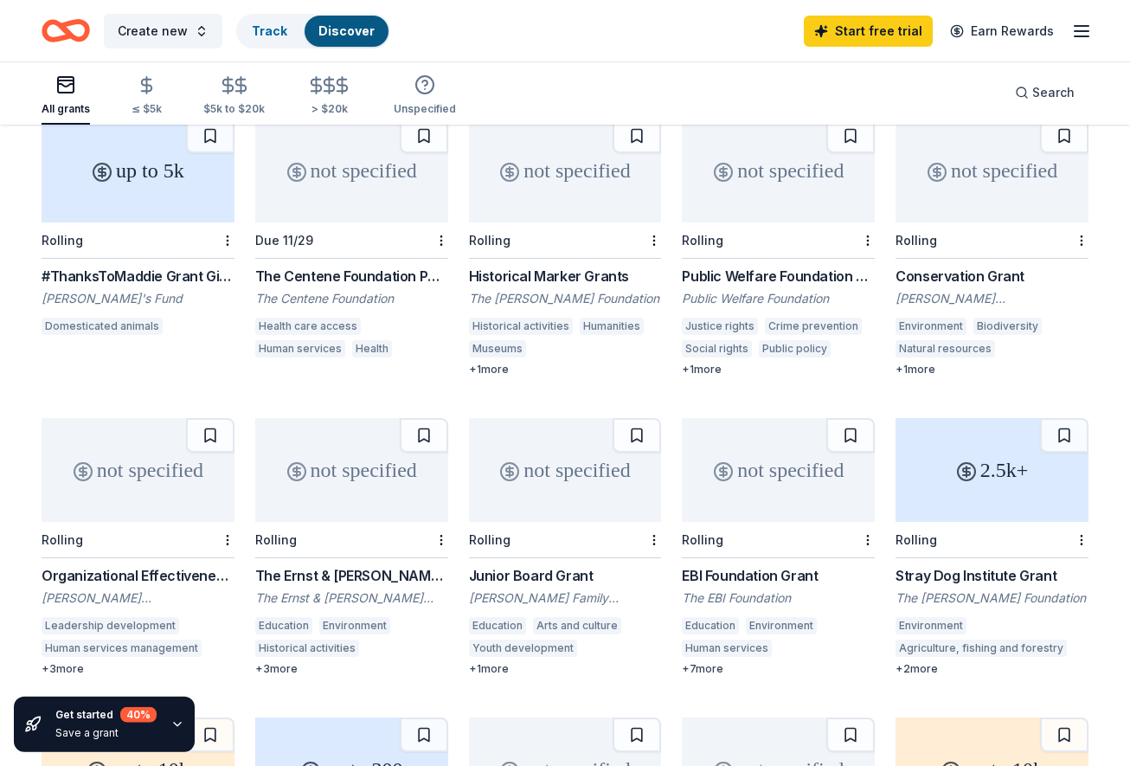
scroll to position [479, 0]
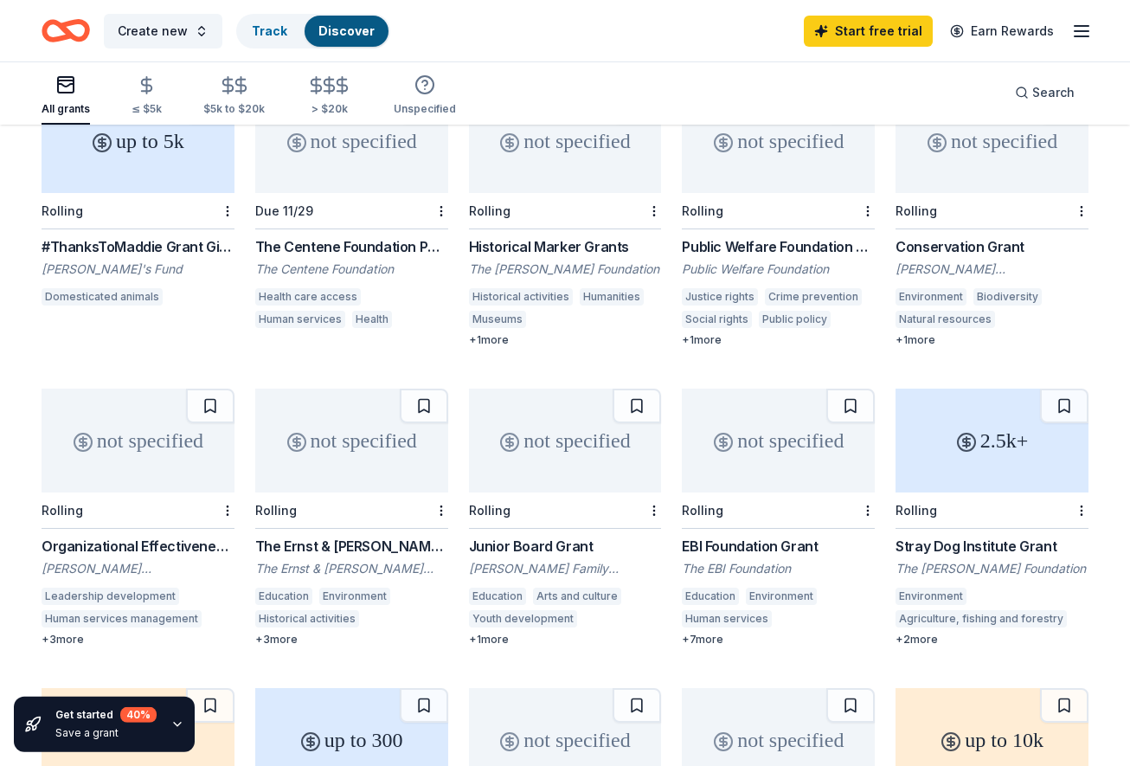
click at [66, 635] on div "+ 3 more" at bounding box center [138, 640] width 193 height 14
click at [283, 639] on div "+ 3 more" at bounding box center [351, 640] width 193 height 14
click at [137, 93] on icon "button" at bounding box center [147, 85] width 20 height 20
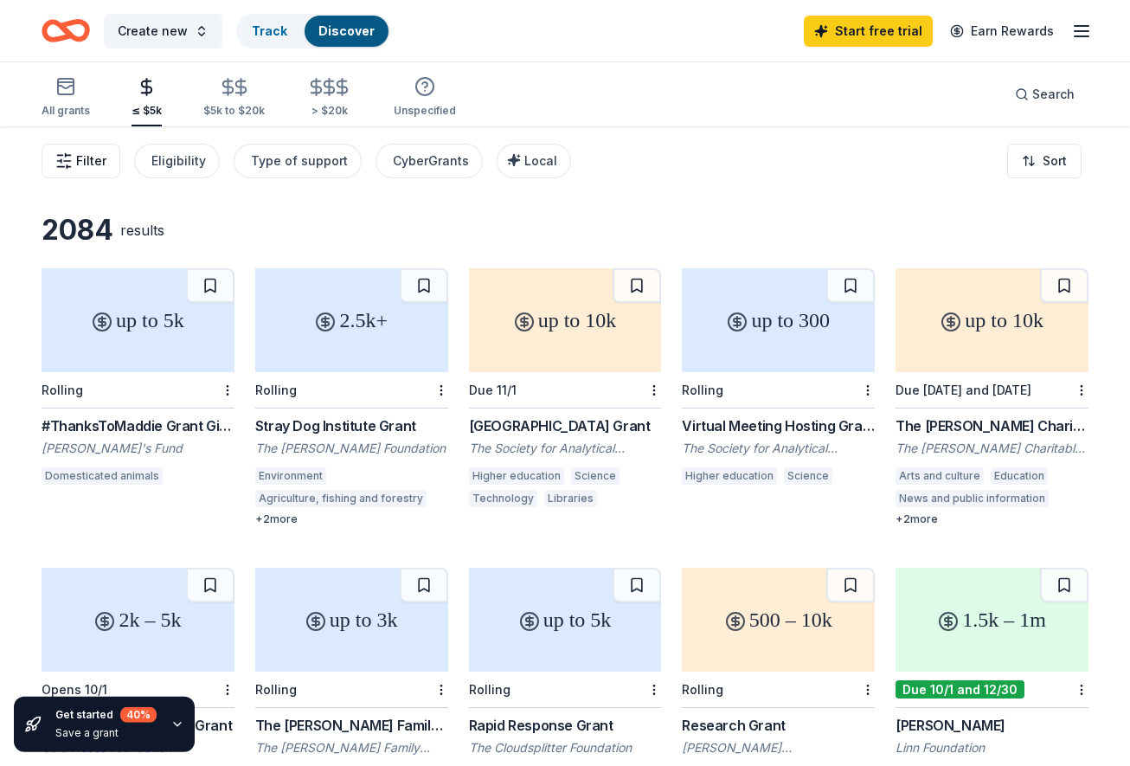
click at [95, 164] on span "Filter" at bounding box center [91, 161] width 30 height 21
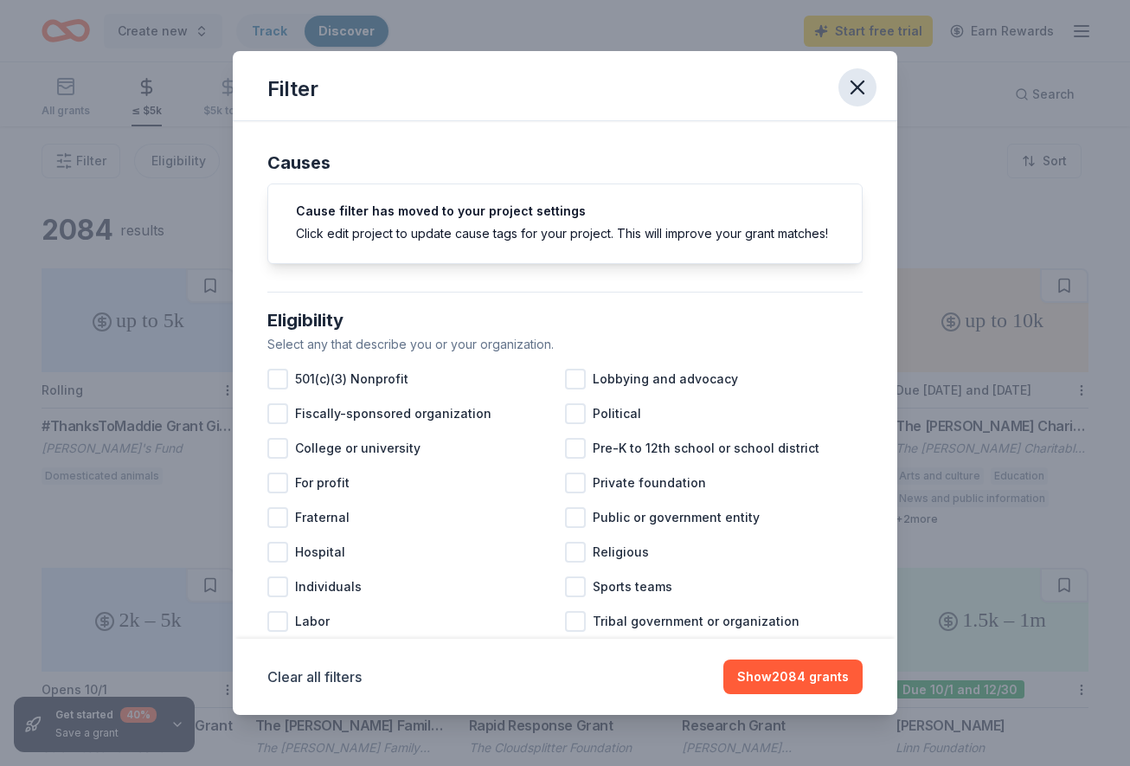
click at [852, 93] on icon "button" at bounding box center [858, 87] width 12 height 12
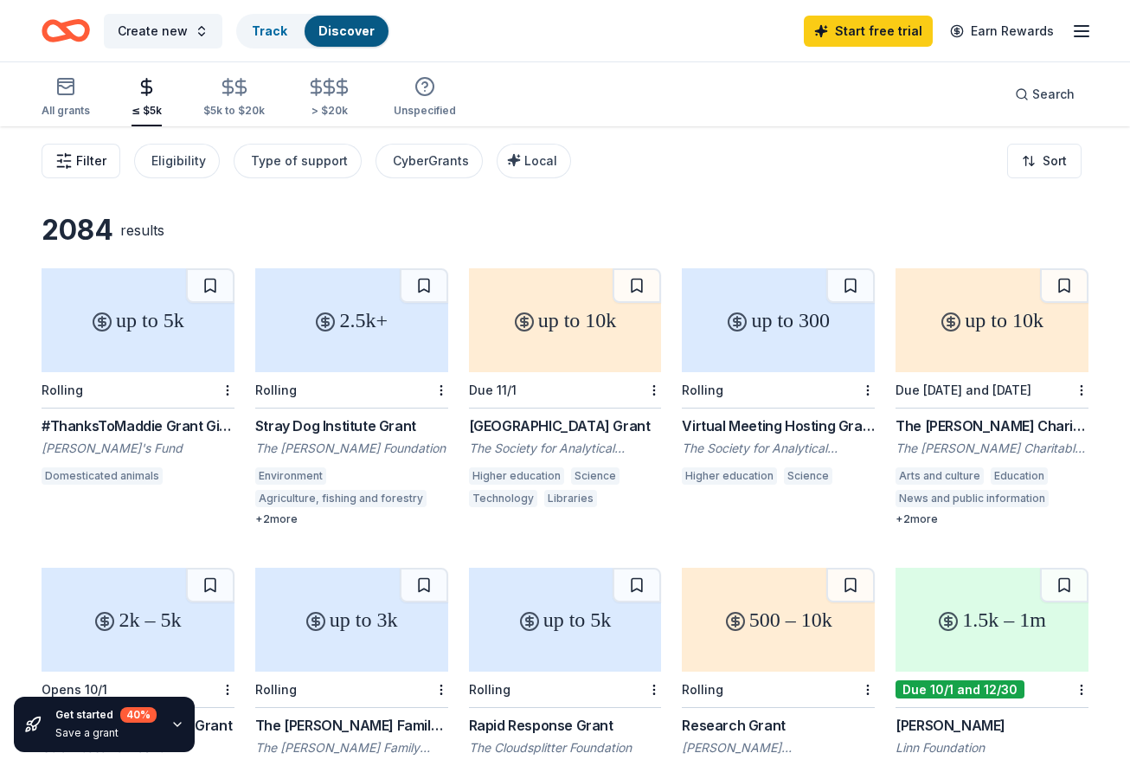
click at [85, 169] on span "Filter" at bounding box center [91, 161] width 30 height 21
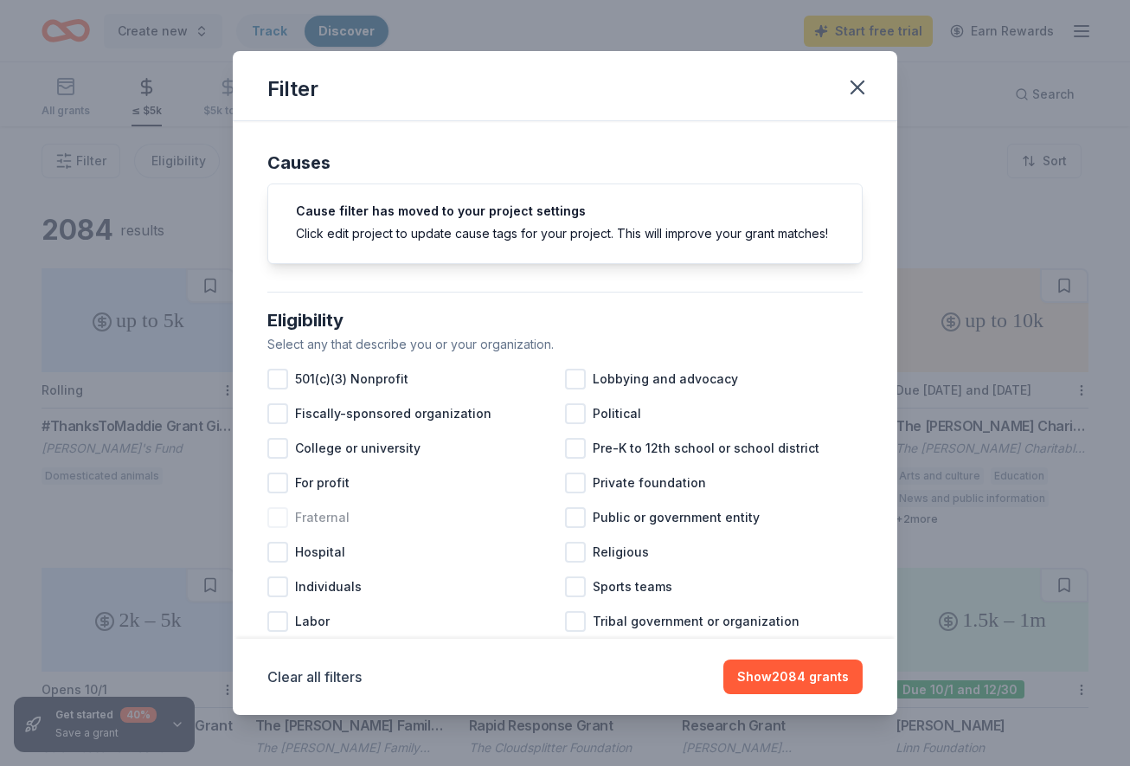
scroll to position [104, 0]
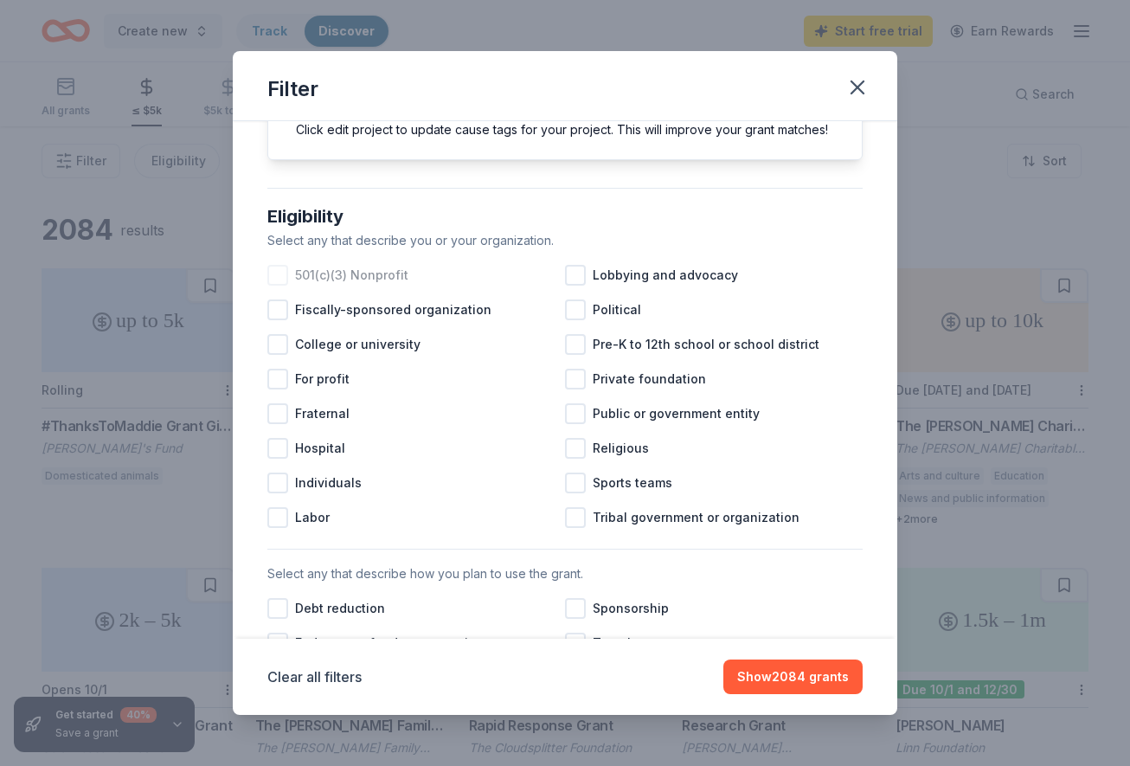
click at [279, 273] on div at bounding box center [277, 275] width 21 height 21
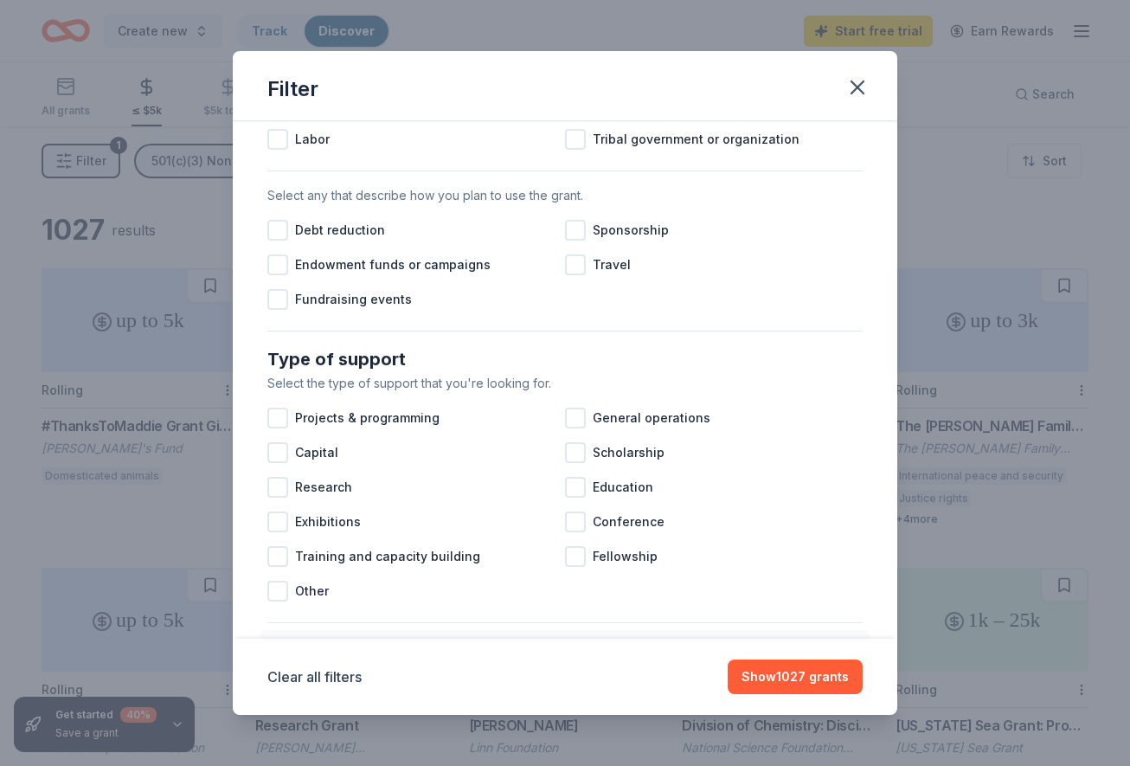
scroll to position [519, 0]
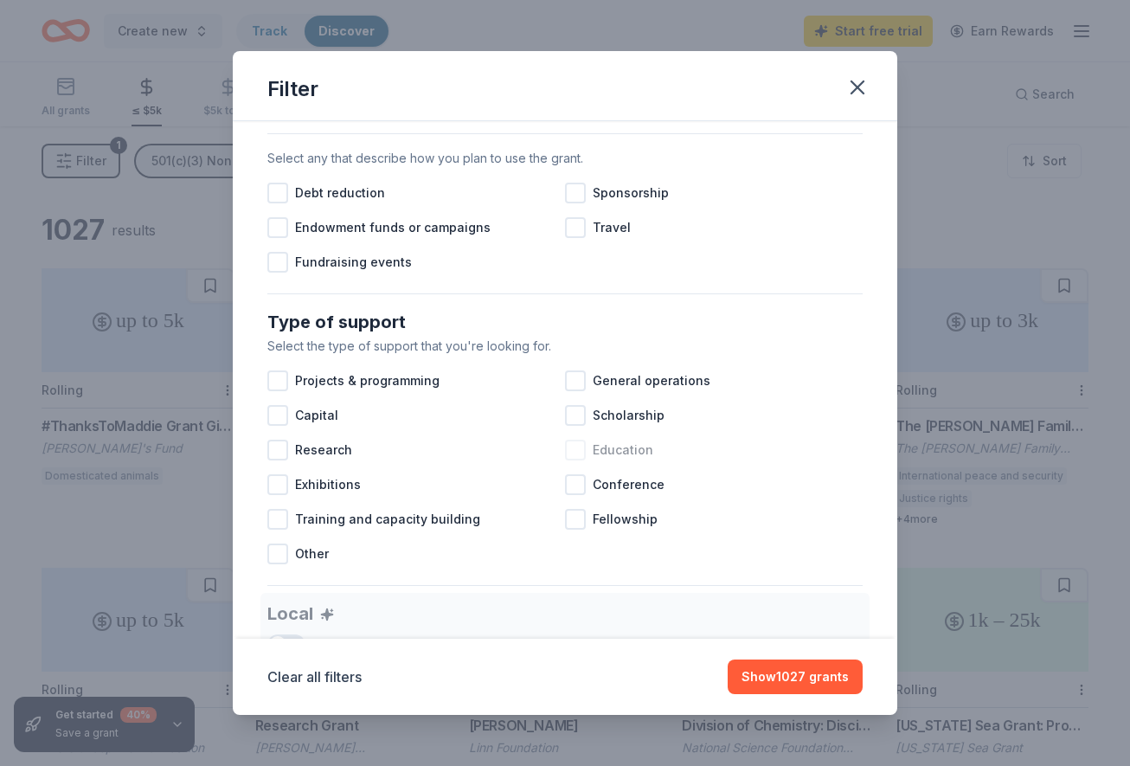
click at [582, 447] on div at bounding box center [575, 450] width 21 height 21
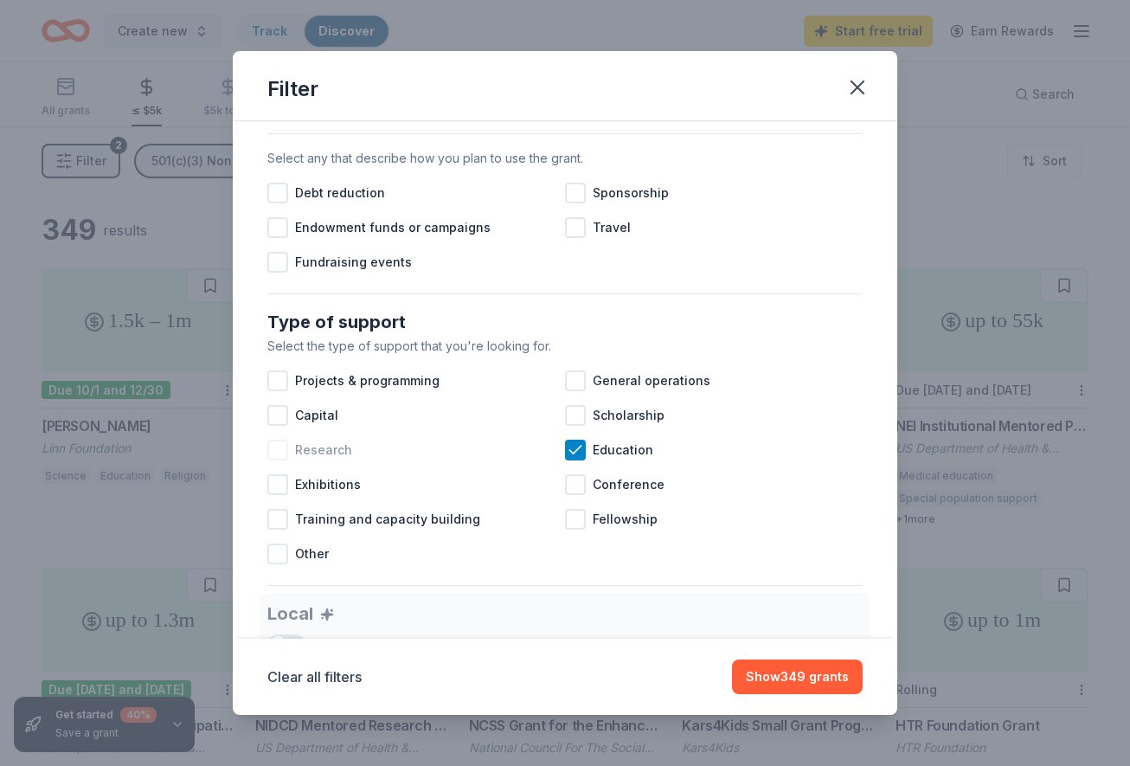
click at [284, 452] on div at bounding box center [277, 450] width 21 height 21
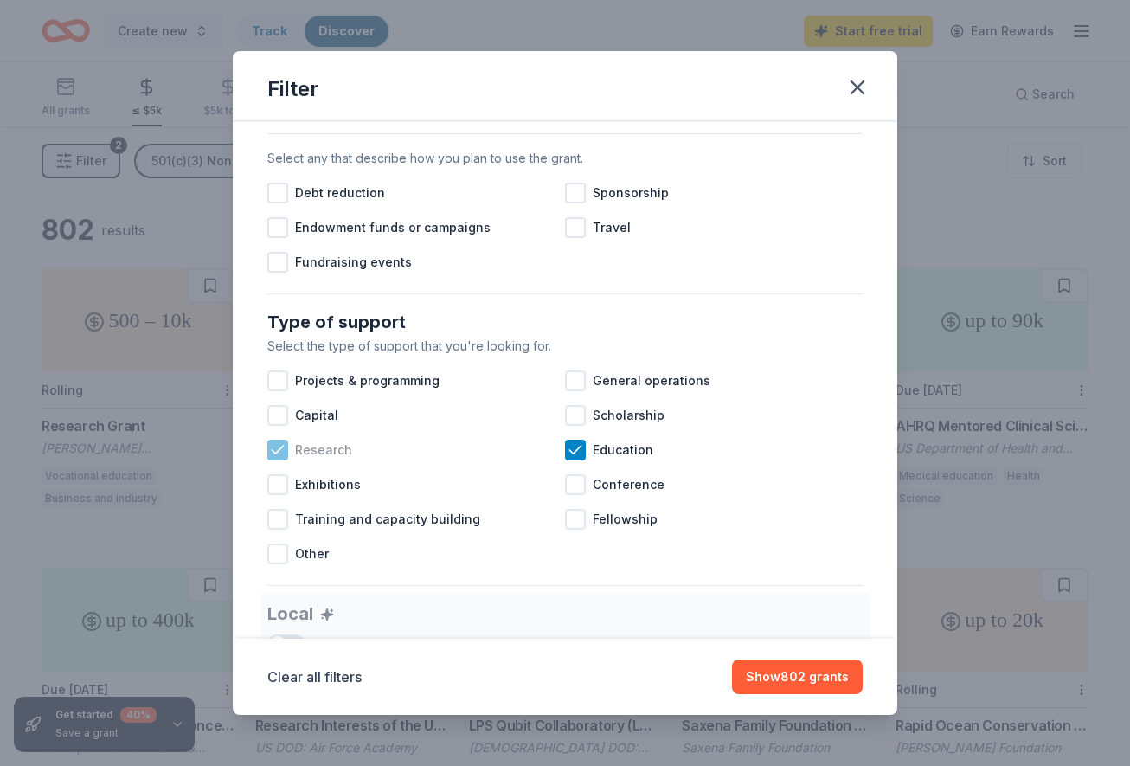
click at [278, 444] on icon at bounding box center [277, 449] width 17 height 17
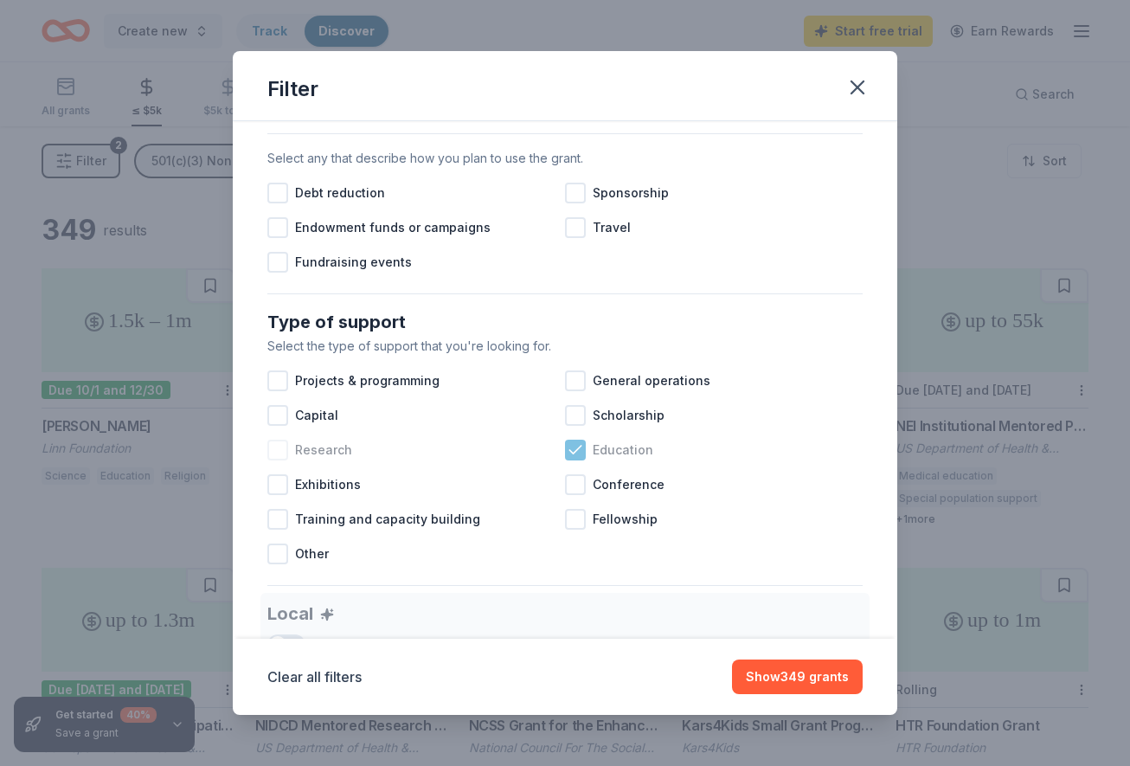
click at [580, 448] on icon at bounding box center [575, 449] width 17 height 17
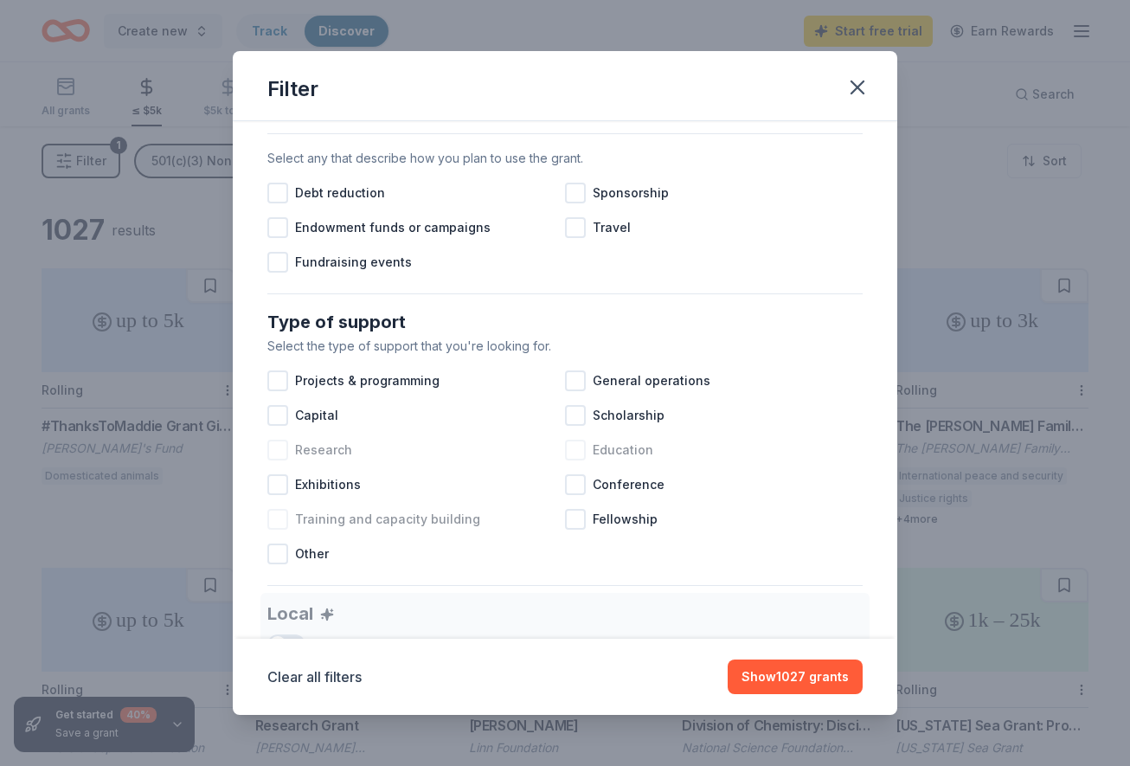
scroll to position [727, 0]
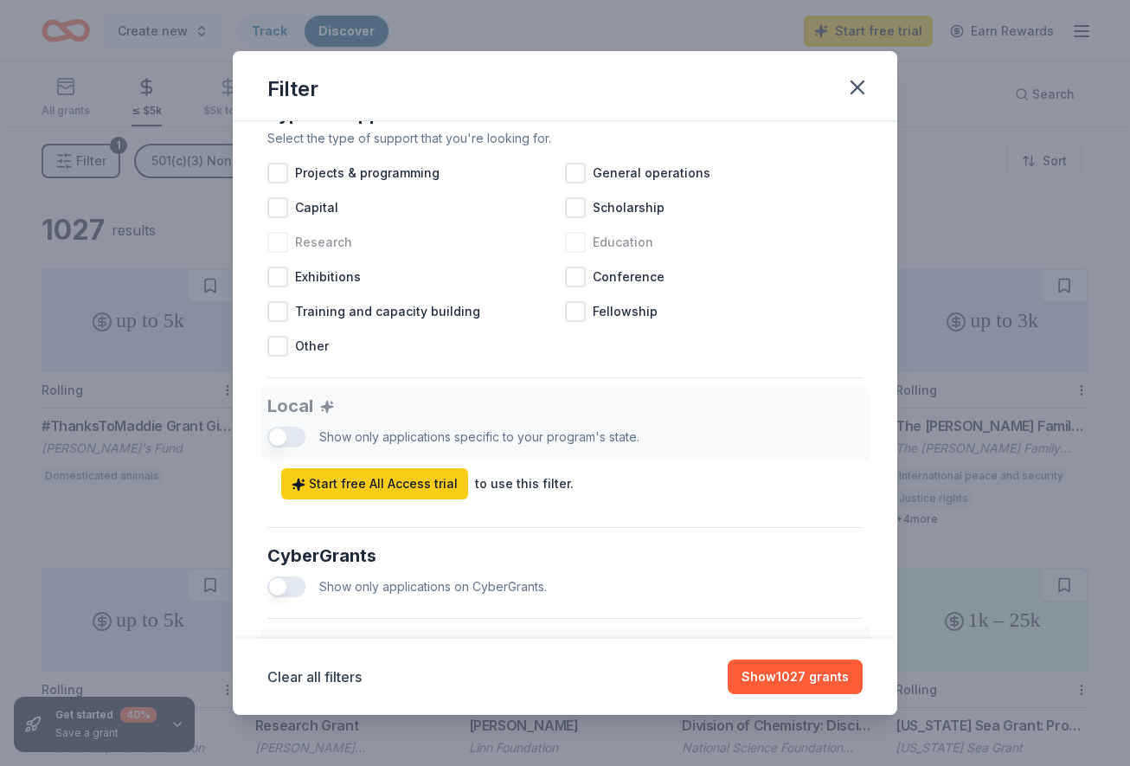
click at [291, 434] on div "Local Show only applications specific to your program's state. Start free All A…" at bounding box center [564, 442] width 595 height 114
click at [284, 436] on div "Local Show only applications specific to your program's state. Start free All A…" at bounding box center [564, 442] width 595 height 114
click at [788, 670] on button "Show 1027 grants" at bounding box center [795, 676] width 135 height 35
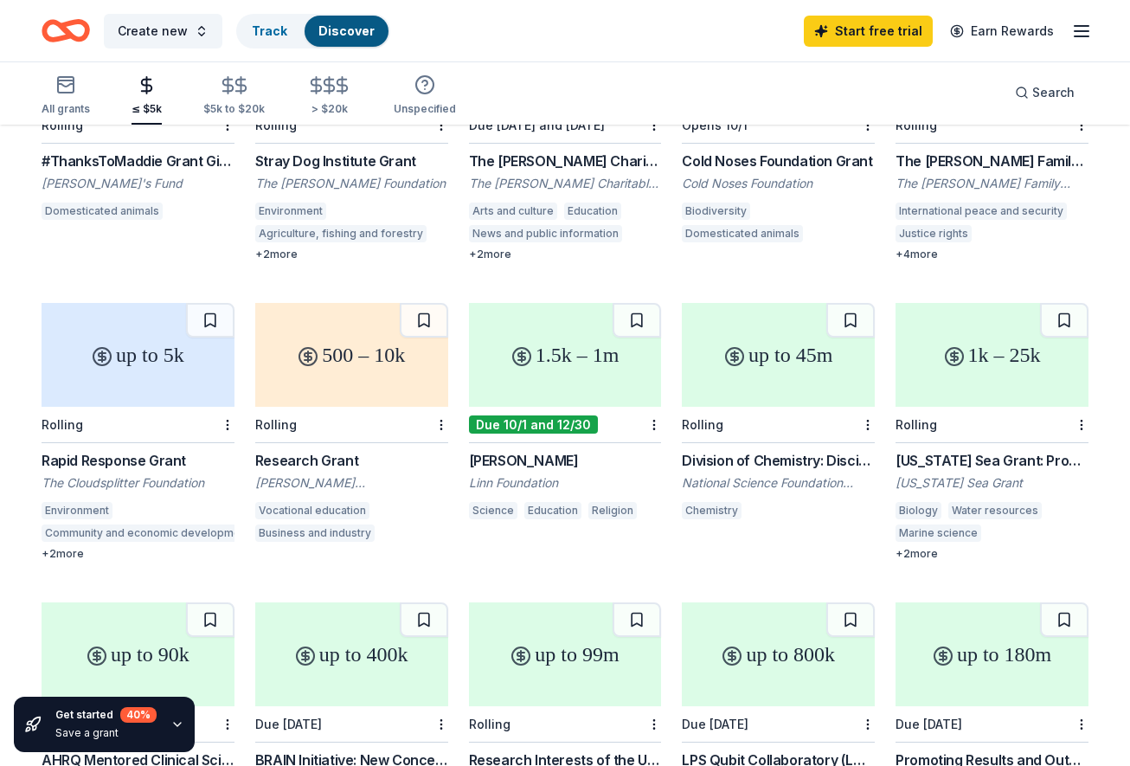
scroll to position [0, 0]
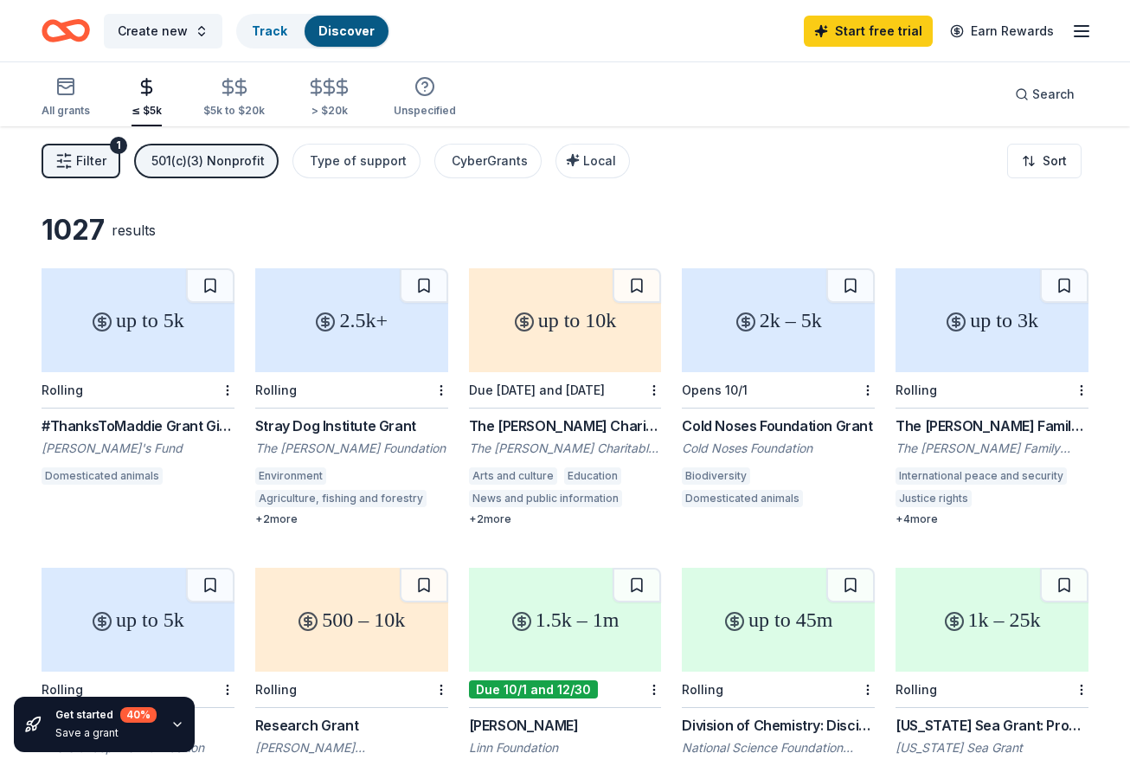
click at [78, 162] on span "Filter" at bounding box center [91, 161] width 30 height 21
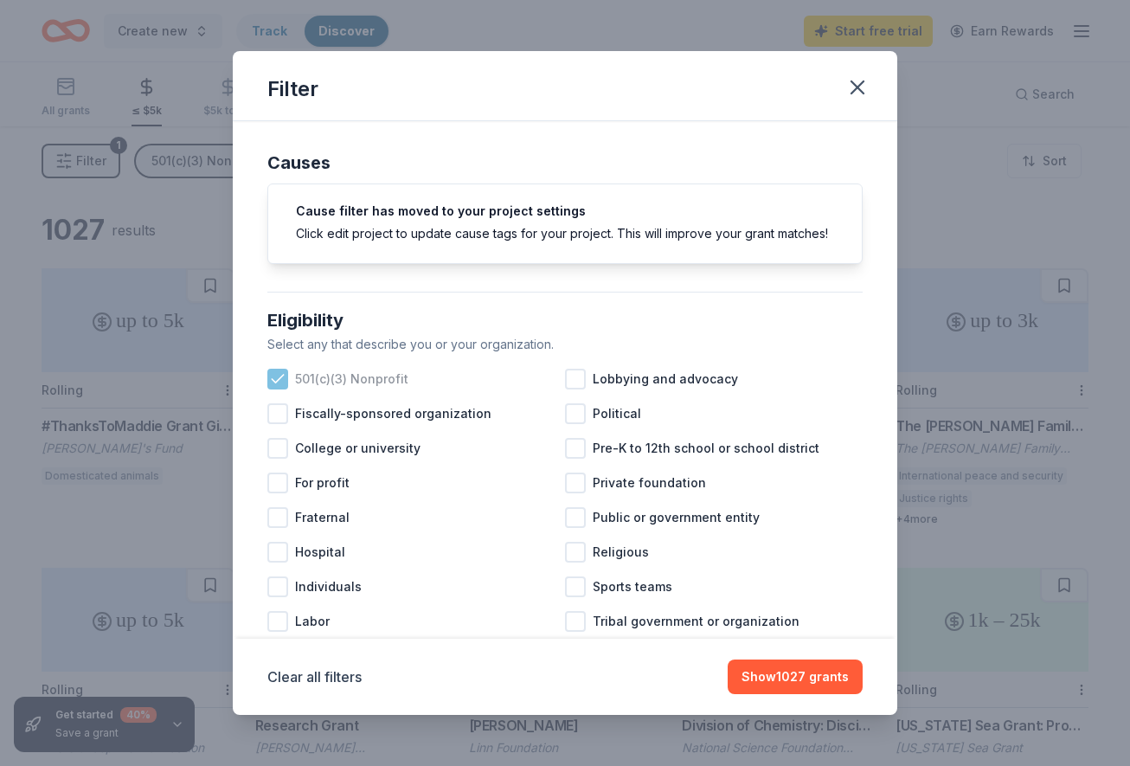
click at [285, 376] on icon at bounding box center [277, 378] width 17 height 17
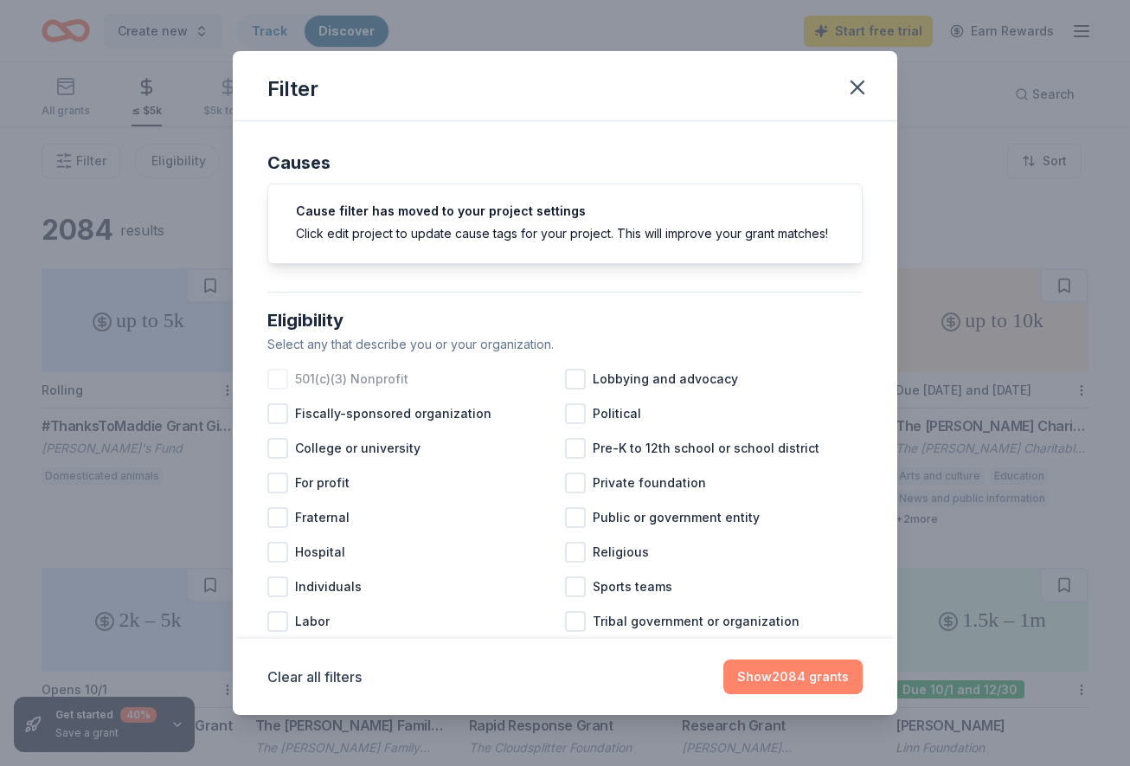
click at [782, 688] on button "Show 2084 grants" at bounding box center [793, 676] width 139 height 35
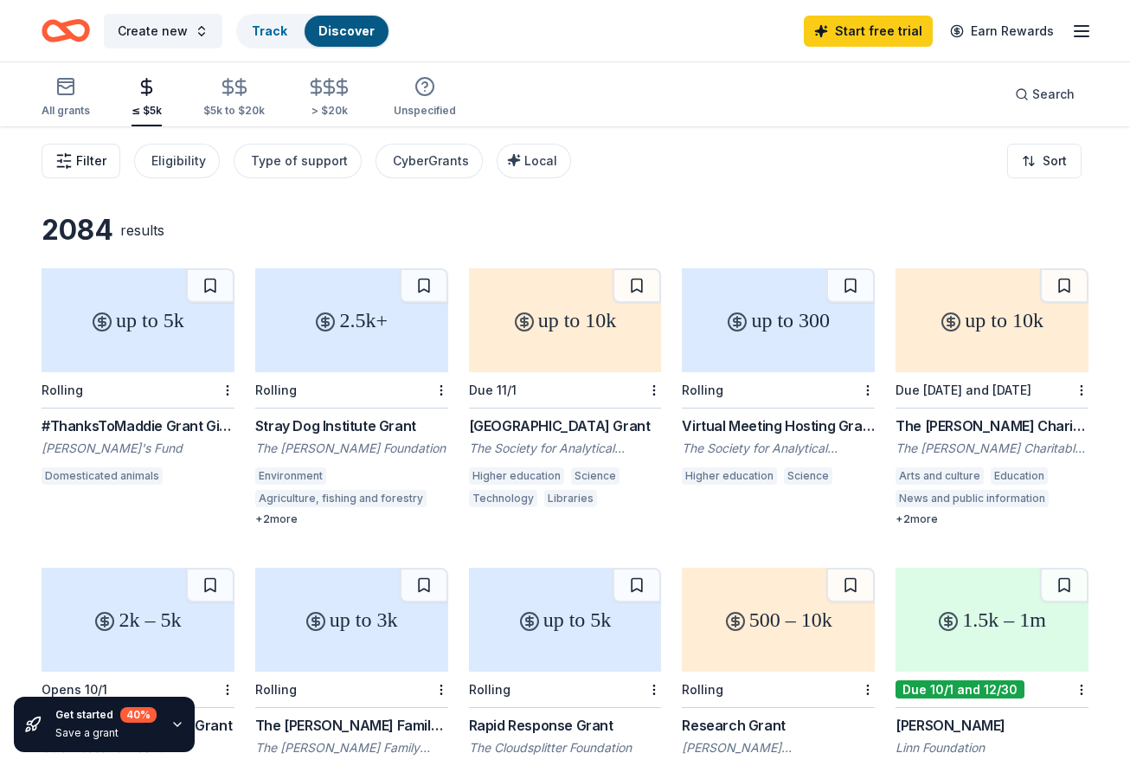
click at [90, 160] on span "Filter" at bounding box center [91, 161] width 30 height 21
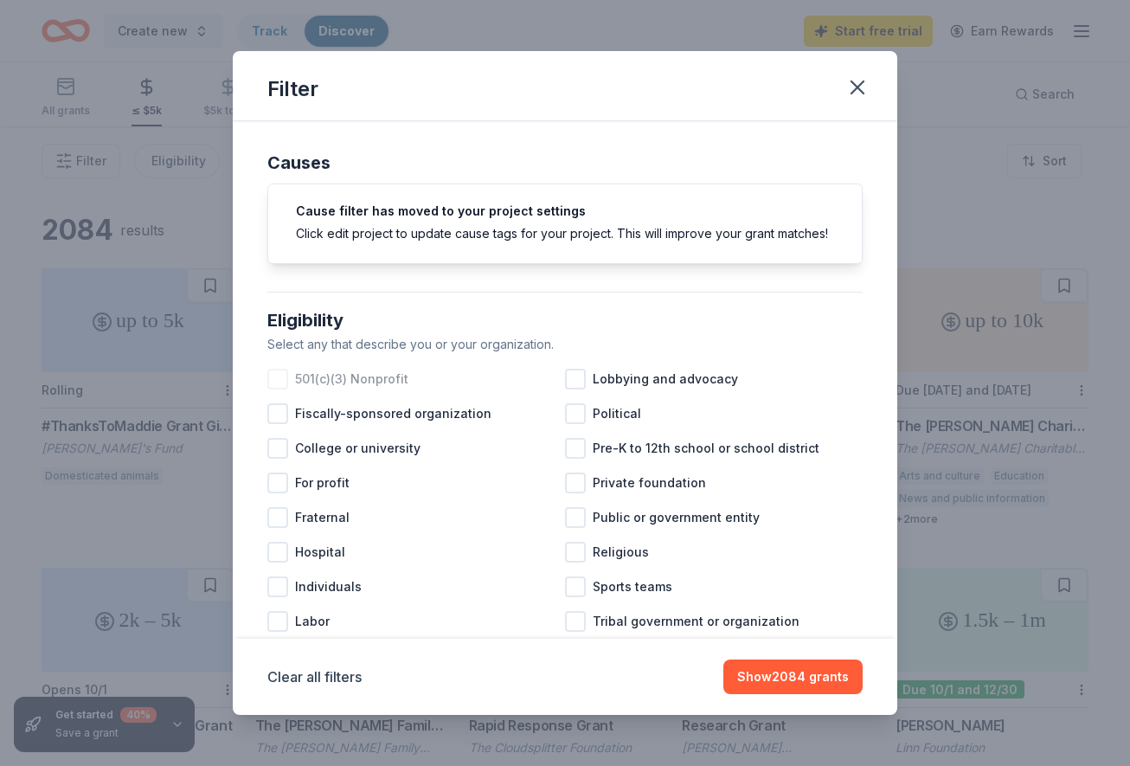
click at [275, 381] on div at bounding box center [277, 379] width 21 height 21
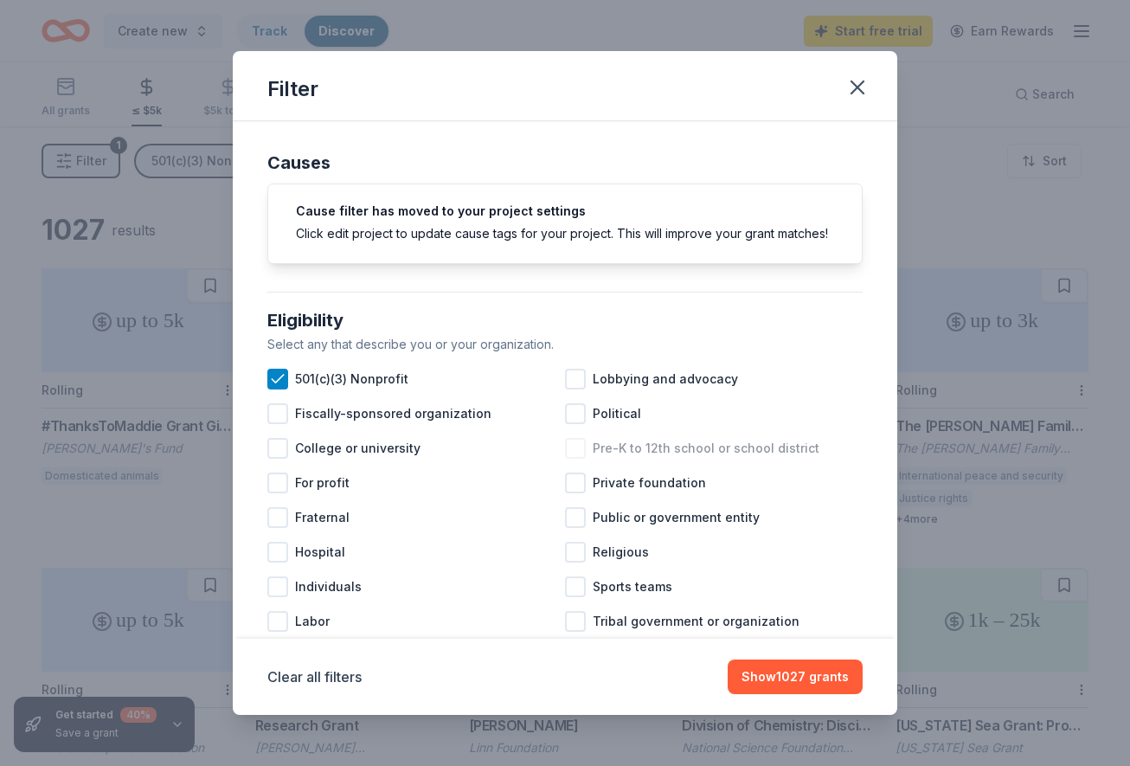
click at [582, 446] on div at bounding box center [575, 448] width 21 height 21
click at [838, 683] on button "Show 1037 grants" at bounding box center [795, 676] width 135 height 35
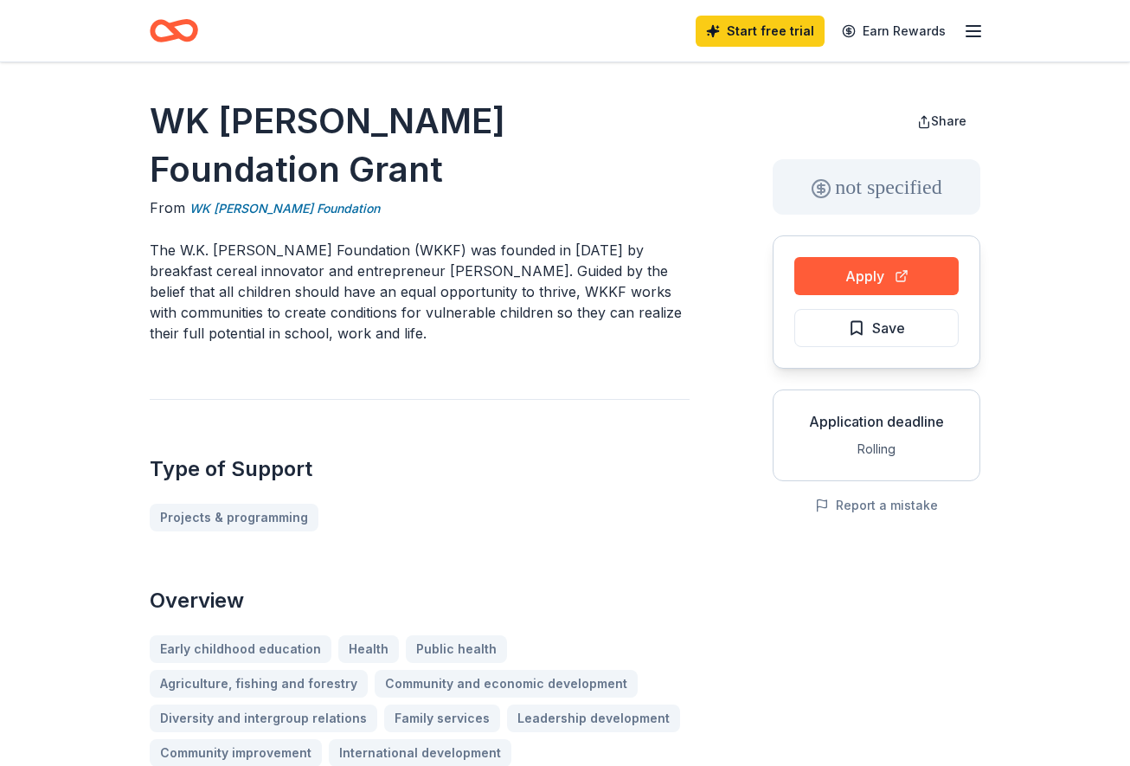
drag, startPoint x: 148, startPoint y: 116, endPoint x: 628, endPoint y: 129, distance: 480.5
drag, startPoint x: 650, startPoint y: 117, endPoint x: 203, endPoint y: 119, distance: 447.5
click at [203, 119] on h1 "WK [PERSON_NAME] Foundation Grant" at bounding box center [420, 145] width 540 height 97
drag, startPoint x: 146, startPoint y: 116, endPoint x: 251, endPoint y: 124, distance: 105.0
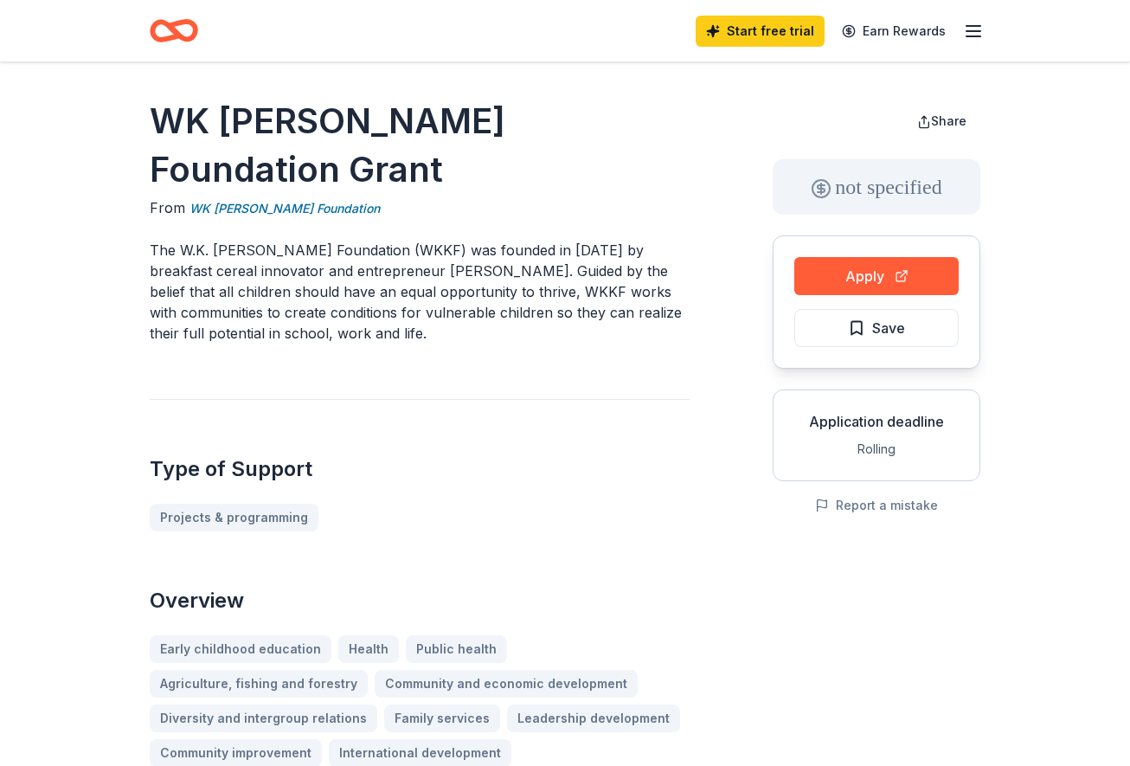
click at [164, 117] on h1 "WK [PERSON_NAME] Foundation Grant" at bounding box center [420, 145] width 540 height 97
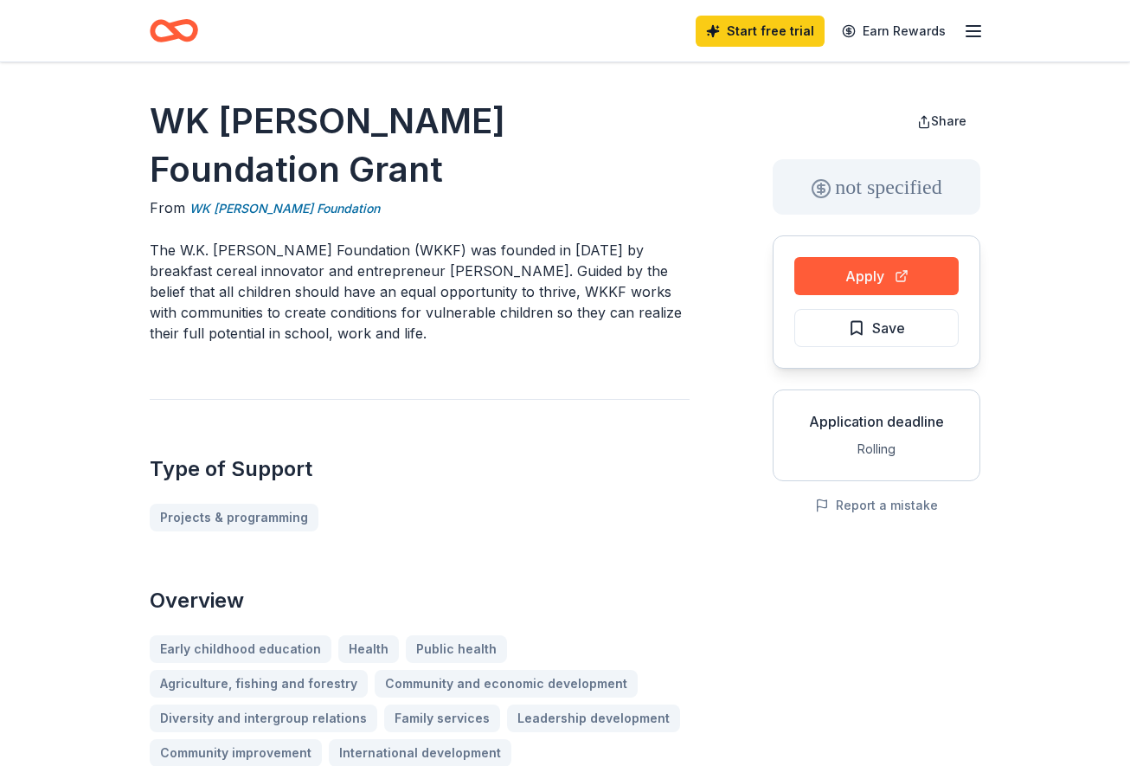
click at [164, 117] on h1 "WK [PERSON_NAME] Foundation Grant" at bounding box center [420, 145] width 540 height 97
drag, startPoint x: 183, startPoint y: 196, endPoint x: 299, endPoint y: 218, distance: 118.0
click at [299, 240] on p "The W.K. [PERSON_NAME] Foundation (WKKF) was founded in [DATE] by breakfast cer…" at bounding box center [420, 292] width 540 height 104
click at [185, 261] on p "The W.K. [PERSON_NAME] Foundation (WKKF) was founded in [DATE] by breakfast cer…" at bounding box center [420, 292] width 540 height 104
click at [185, 248] on p "The W.K. [PERSON_NAME] Foundation (WKKF) was founded in [DATE] by breakfast cer…" at bounding box center [420, 292] width 540 height 104
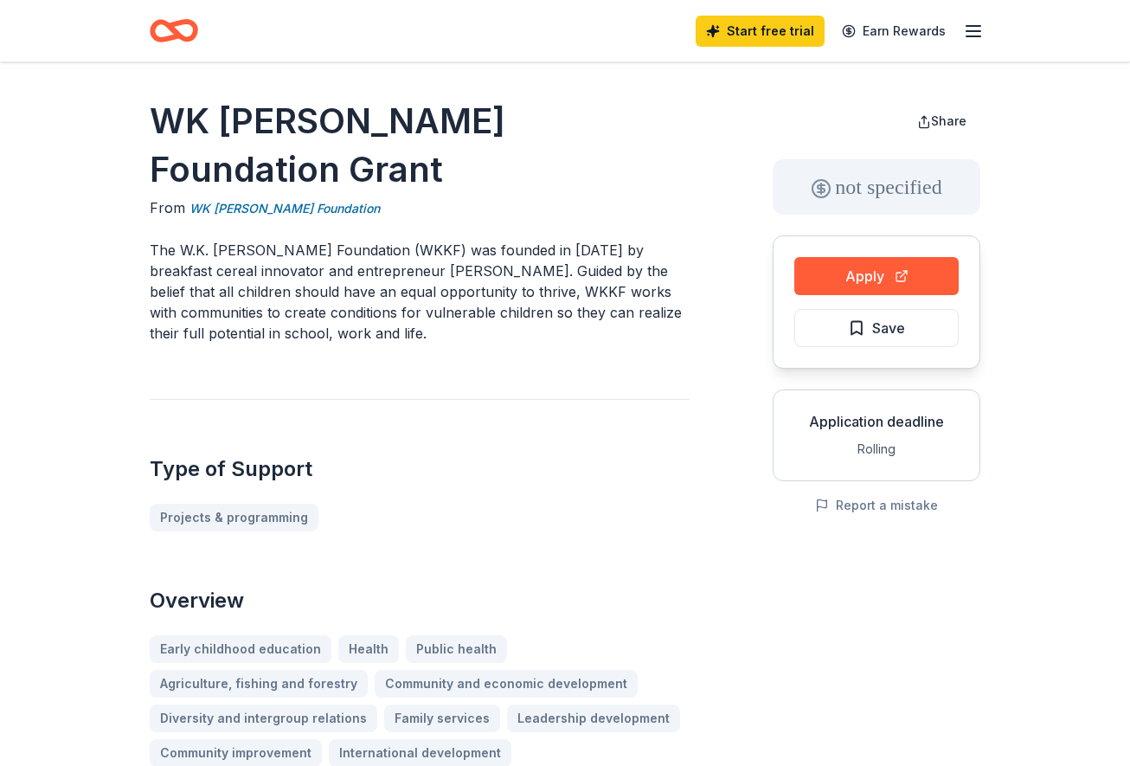
click at [185, 248] on p "The W.K. [PERSON_NAME] Foundation (WKKF) was founded in [DATE] by breakfast cer…" at bounding box center [420, 292] width 540 height 104
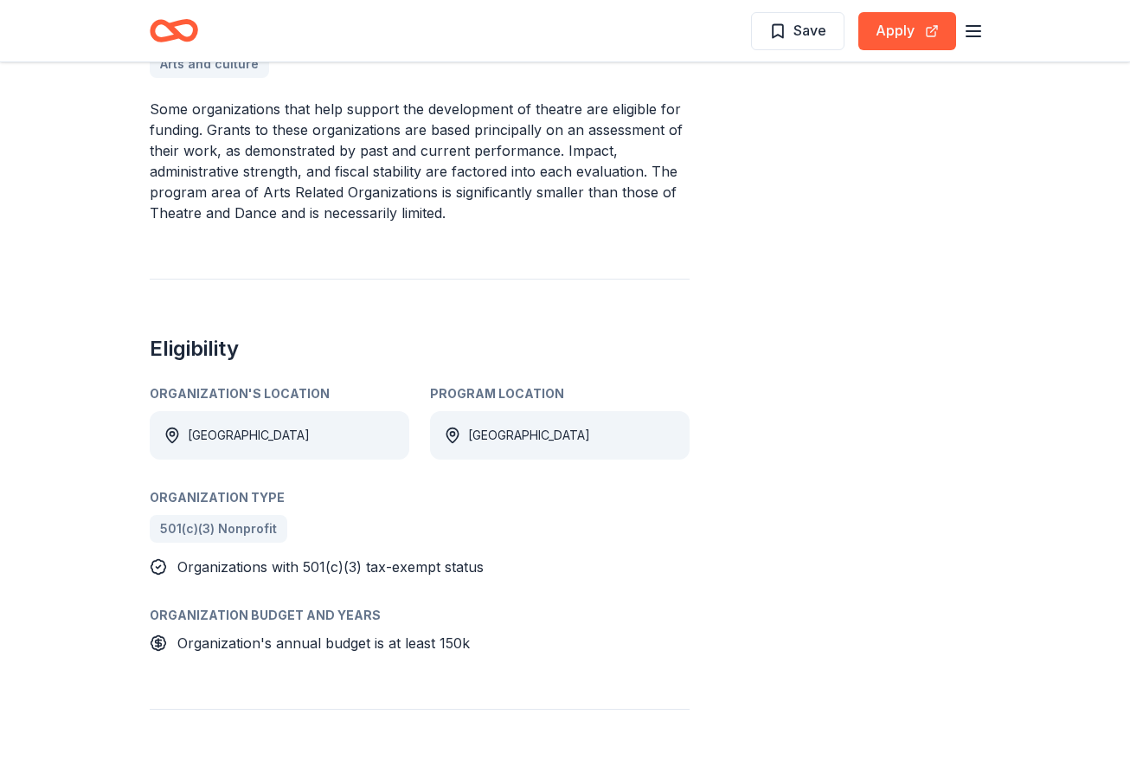
scroll to position [530, 0]
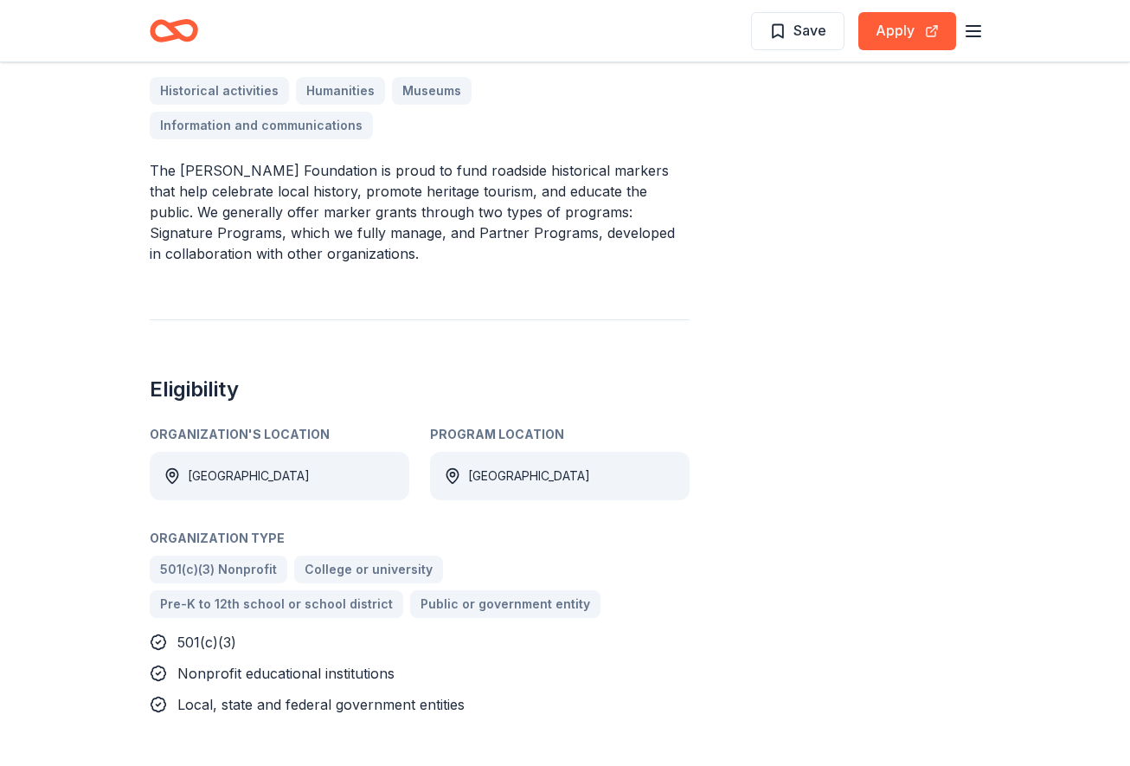
scroll to position [795, 0]
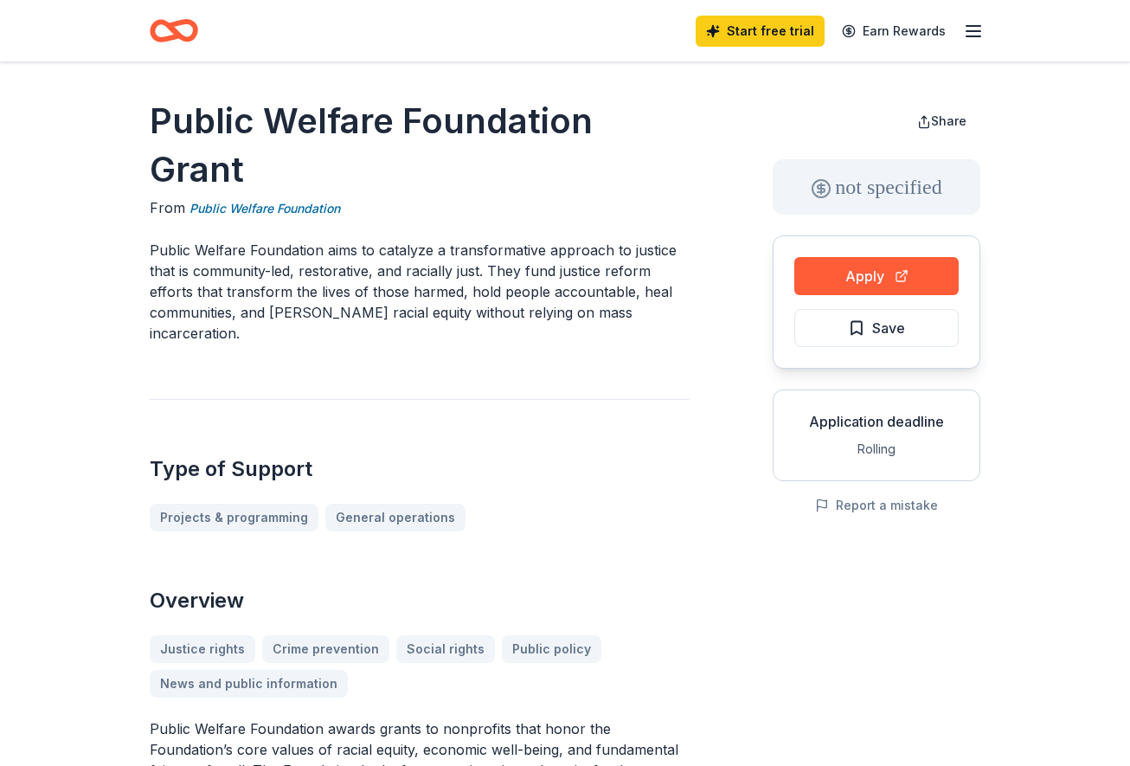
drag, startPoint x: 158, startPoint y: 121, endPoint x: 518, endPoint y: 117, distance: 360.9
click at [518, 117] on h1 "Public Welfare Foundation Grant" at bounding box center [420, 145] width 540 height 97
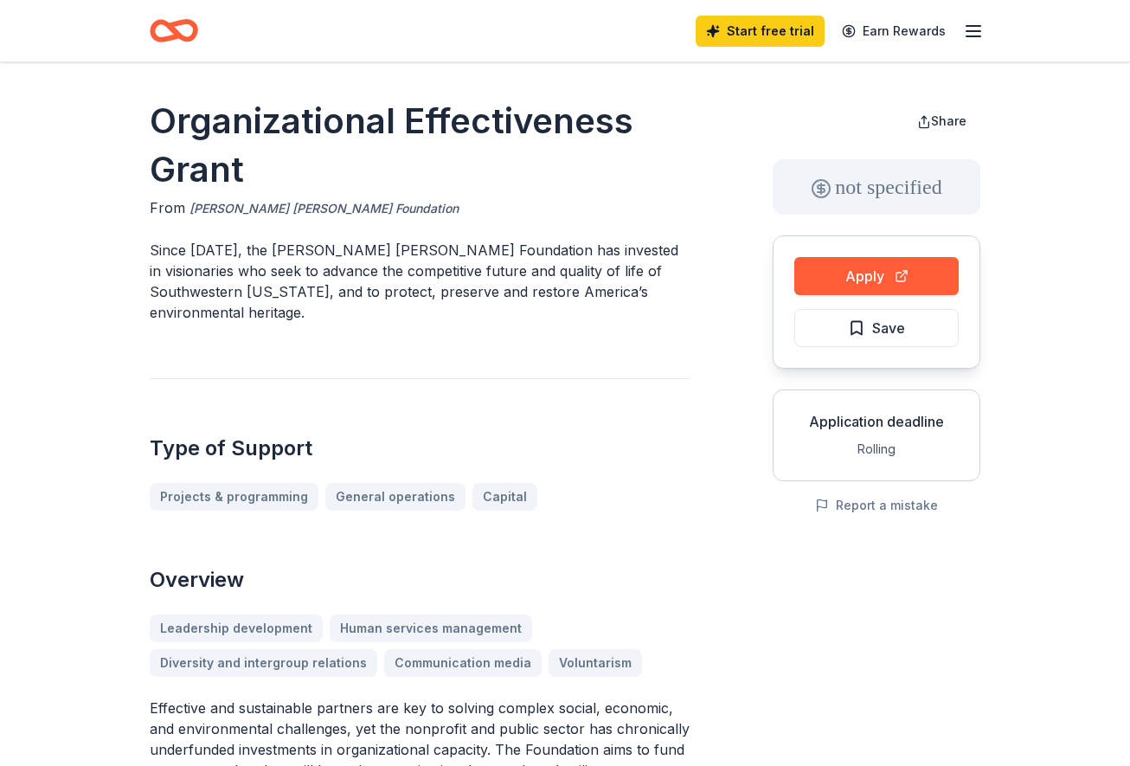
drag, startPoint x: 355, startPoint y: 214, endPoint x: 228, endPoint y: 214, distance: 127.2
click at [228, 214] on div "From Richard King Mellon Foundation" at bounding box center [420, 208] width 540 height 22
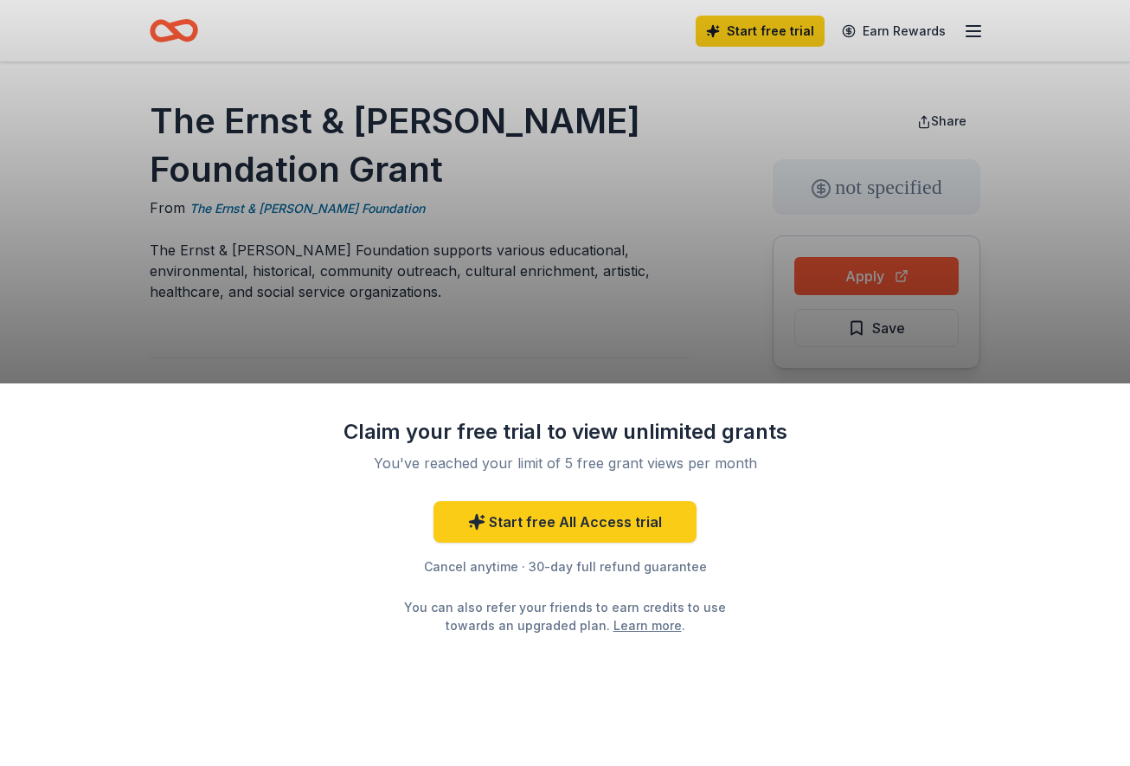
click at [31, 163] on div "Claim your free trial to view unlimited grants You've reached your limit of 5 f…" at bounding box center [565, 383] width 1130 height 766
